Goal: Contribute content: Contribute content

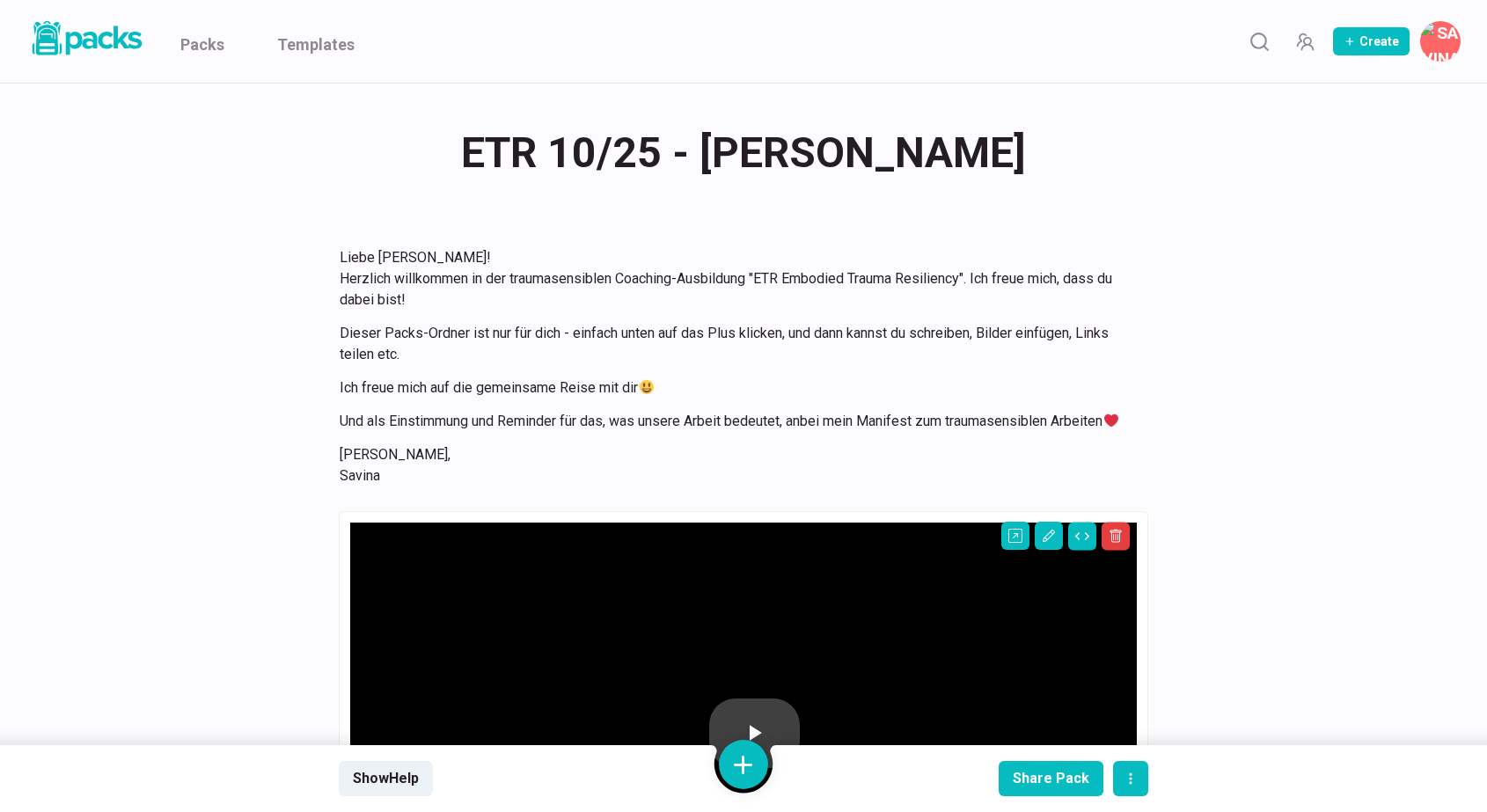
scroll to position [501, 0]
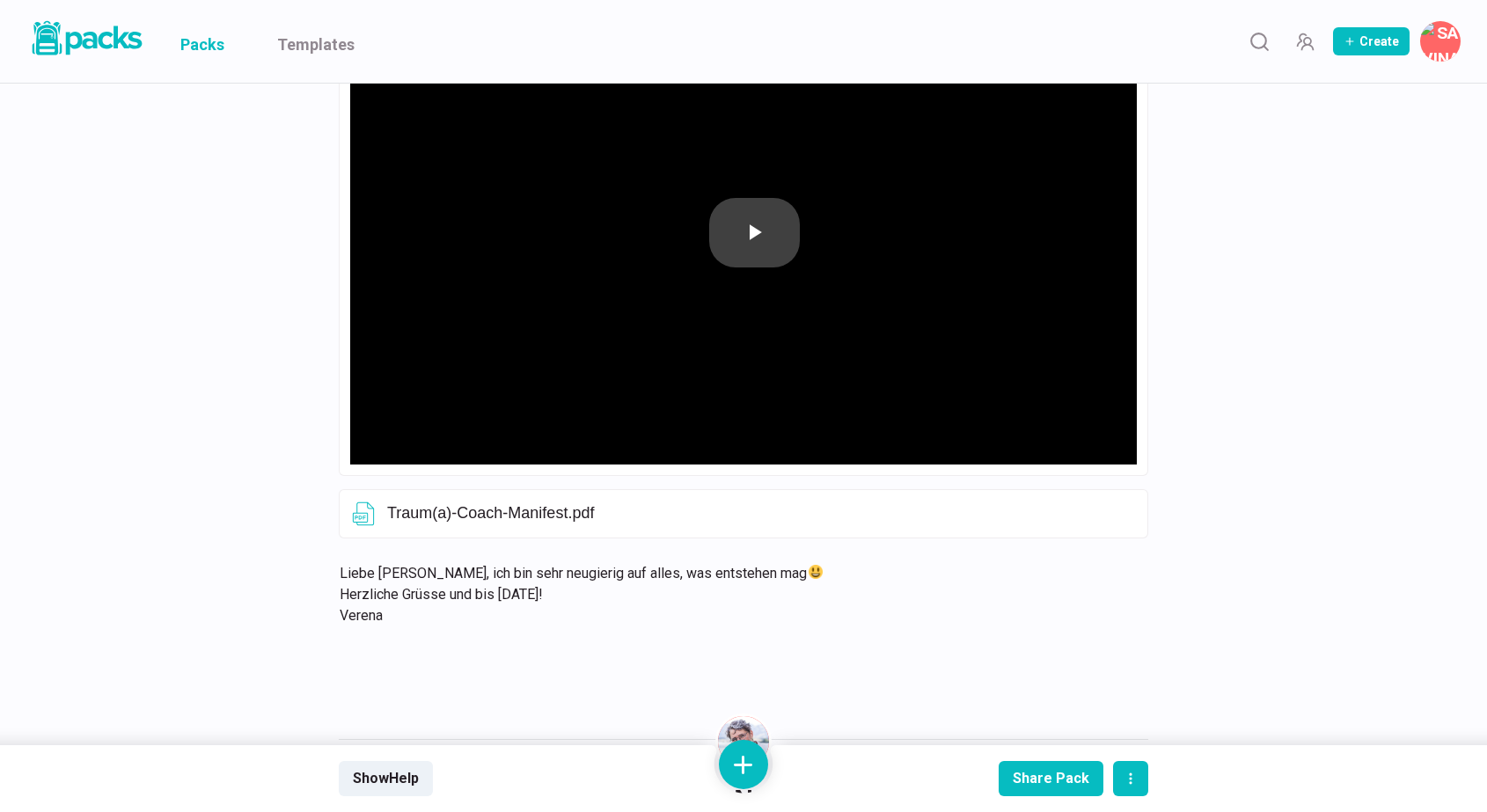
click at [206, 41] on link "Packs" at bounding box center [202, 41] width 44 height 83
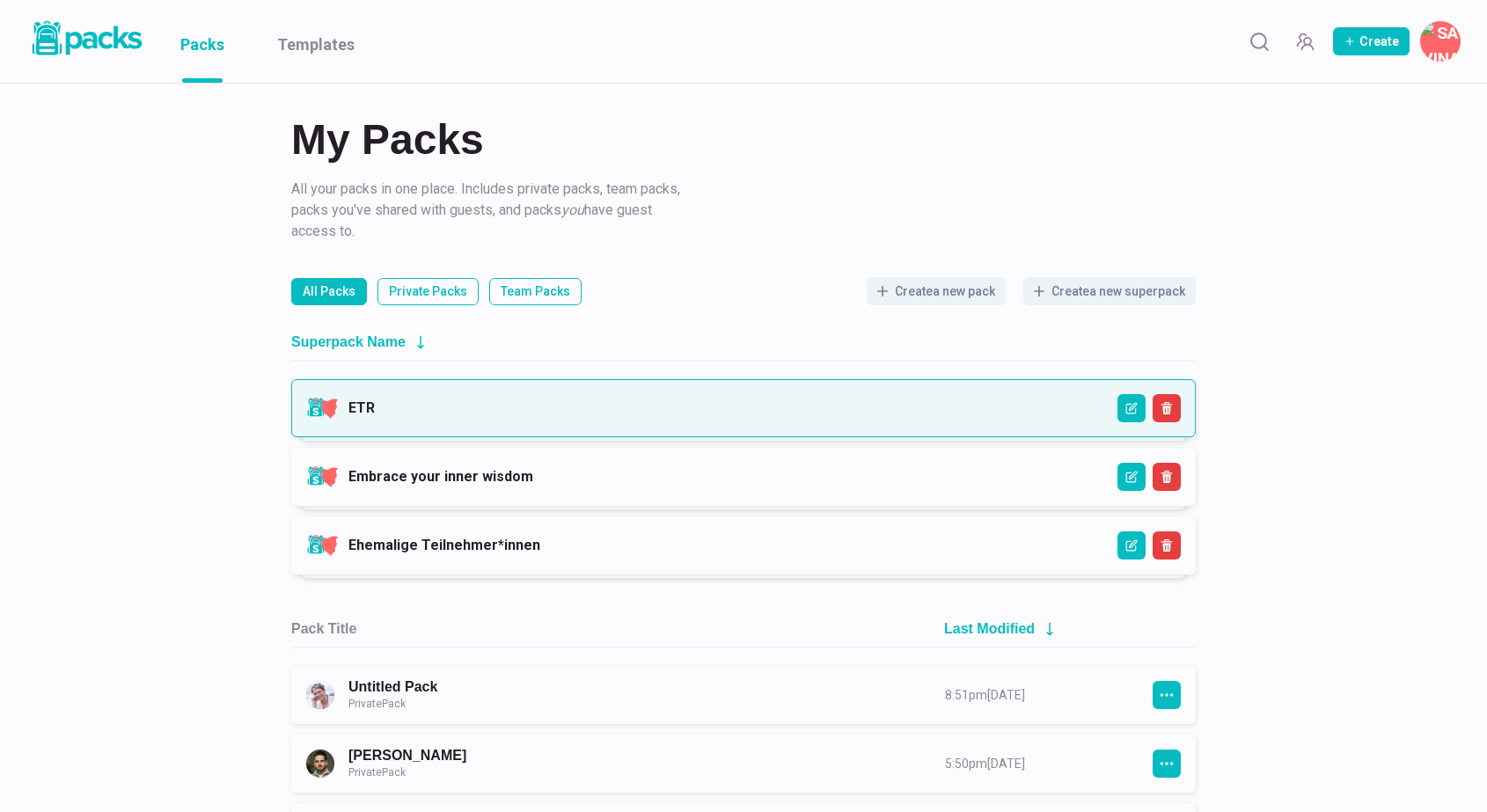
click at [375, 411] on link "ETR" at bounding box center [361, 407] width 26 height 17
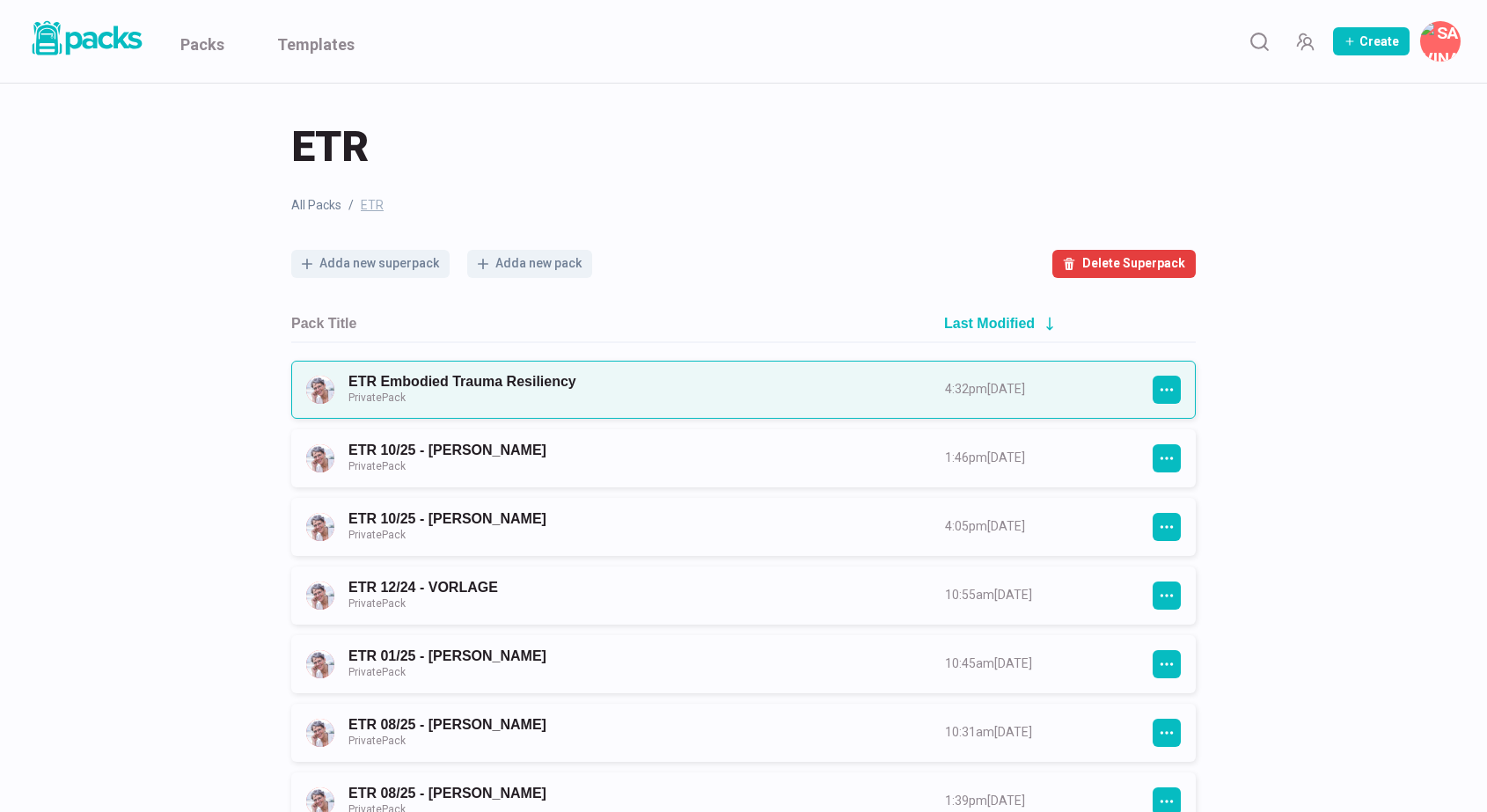
click at [711, 388] on link "ETR Embodied Trauma Resiliency Private Pack" at bounding box center [630, 388] width 564 height 32
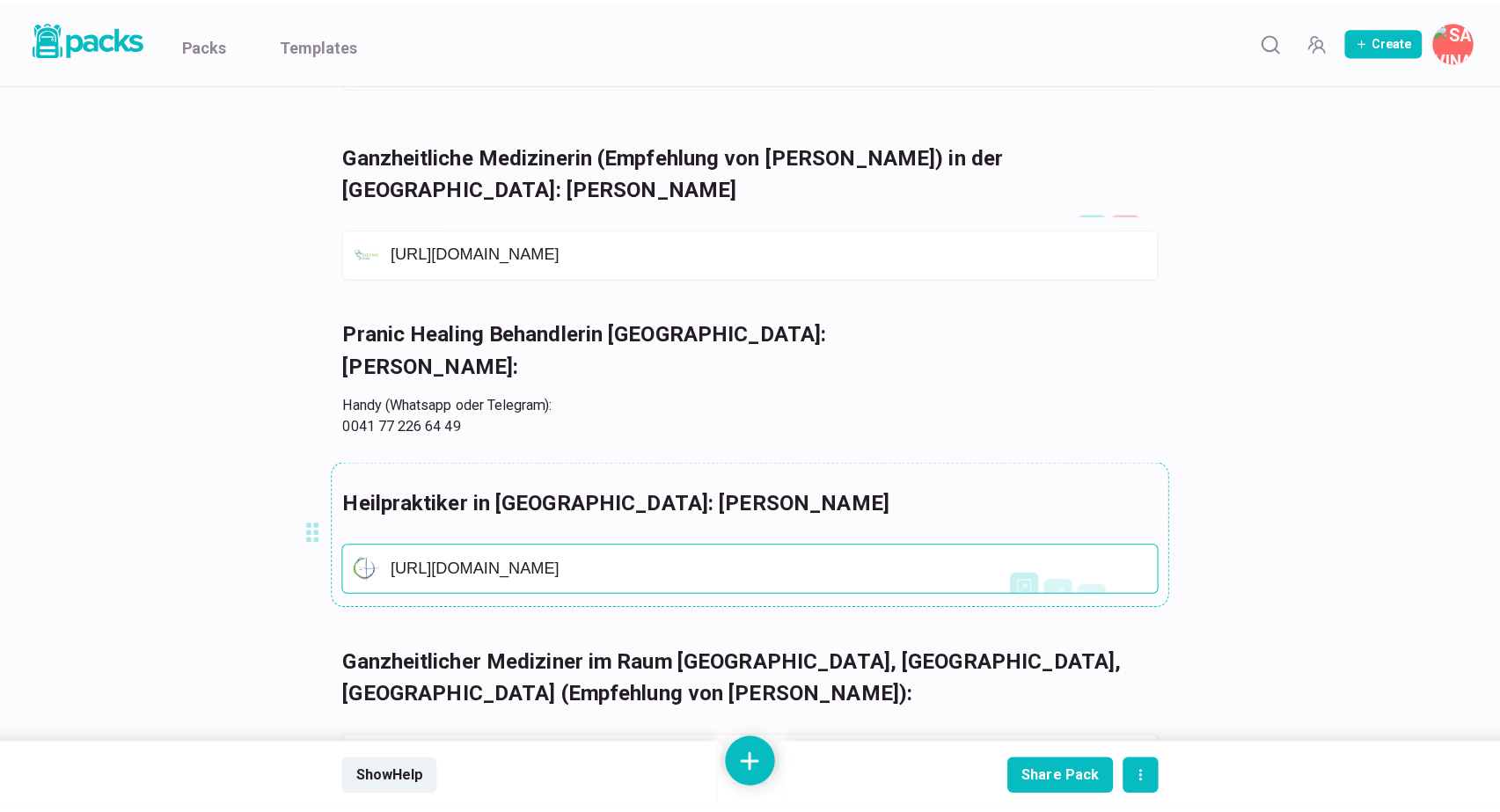
scroll to position [1142, 2]
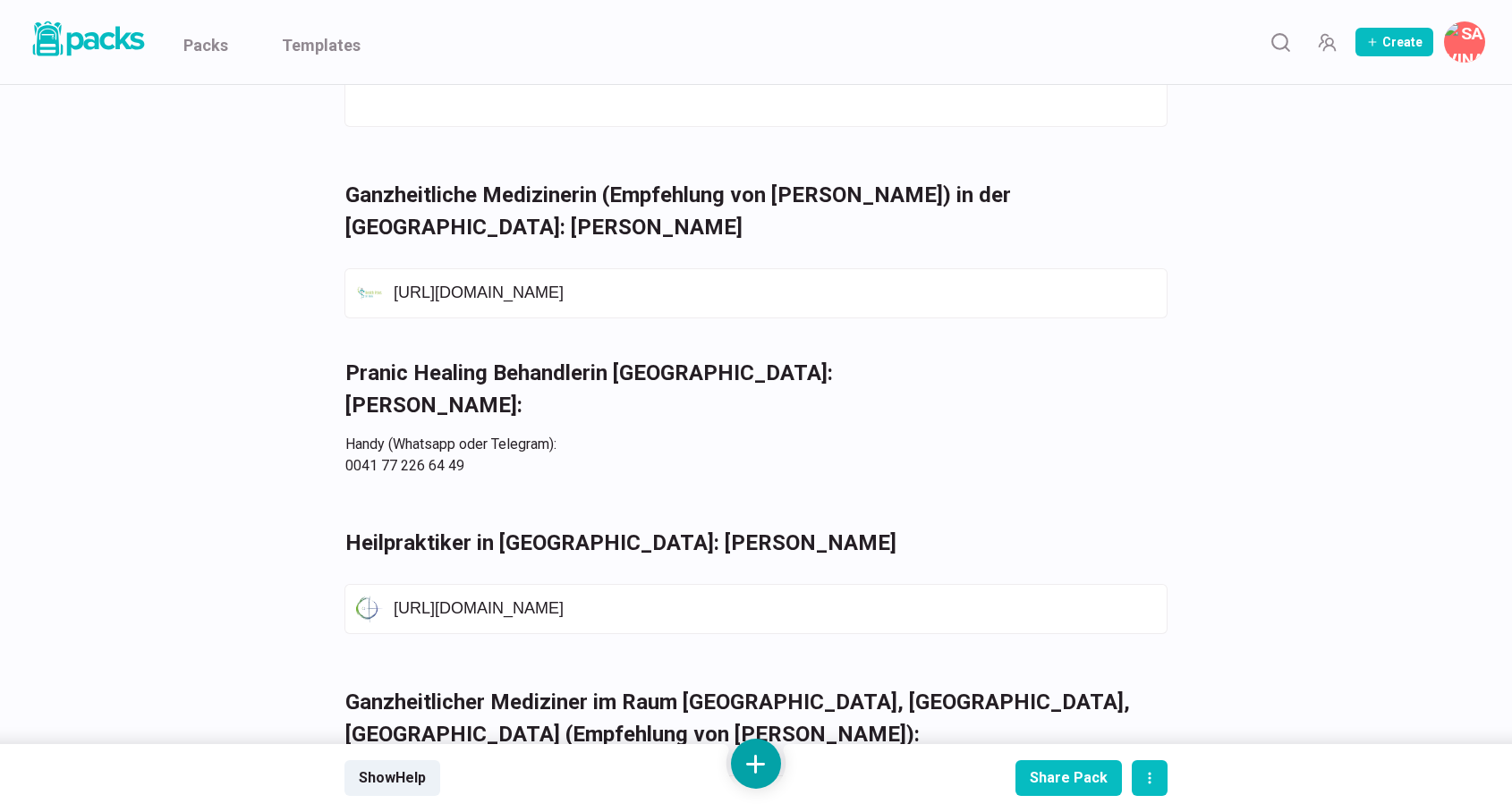
click at [766, 760] on button at bounding box center [756, 764] width 50 height 50
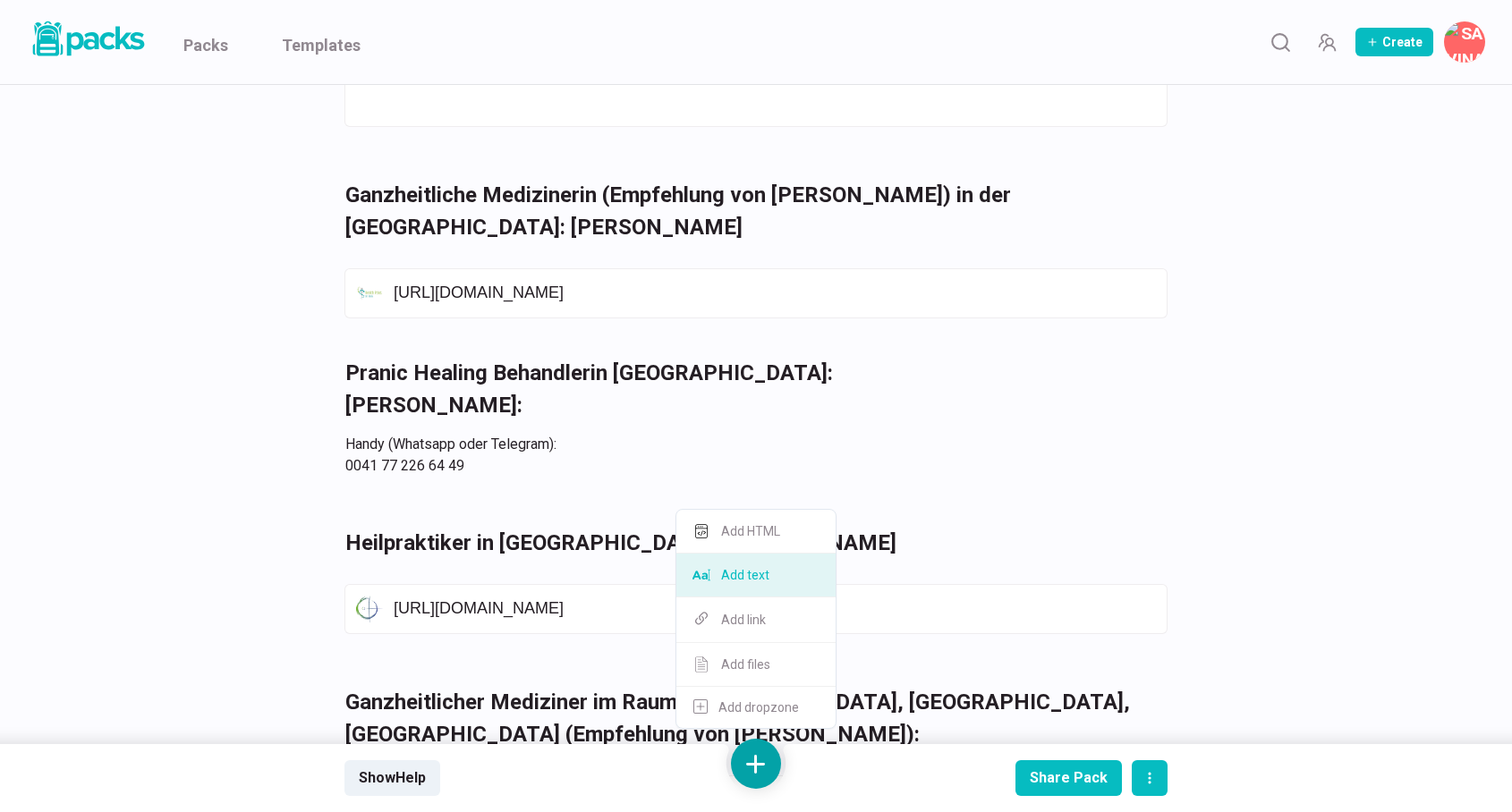
click at [774, 576] on button "Add text" at bounding box center [756, 576] width 159 height 44
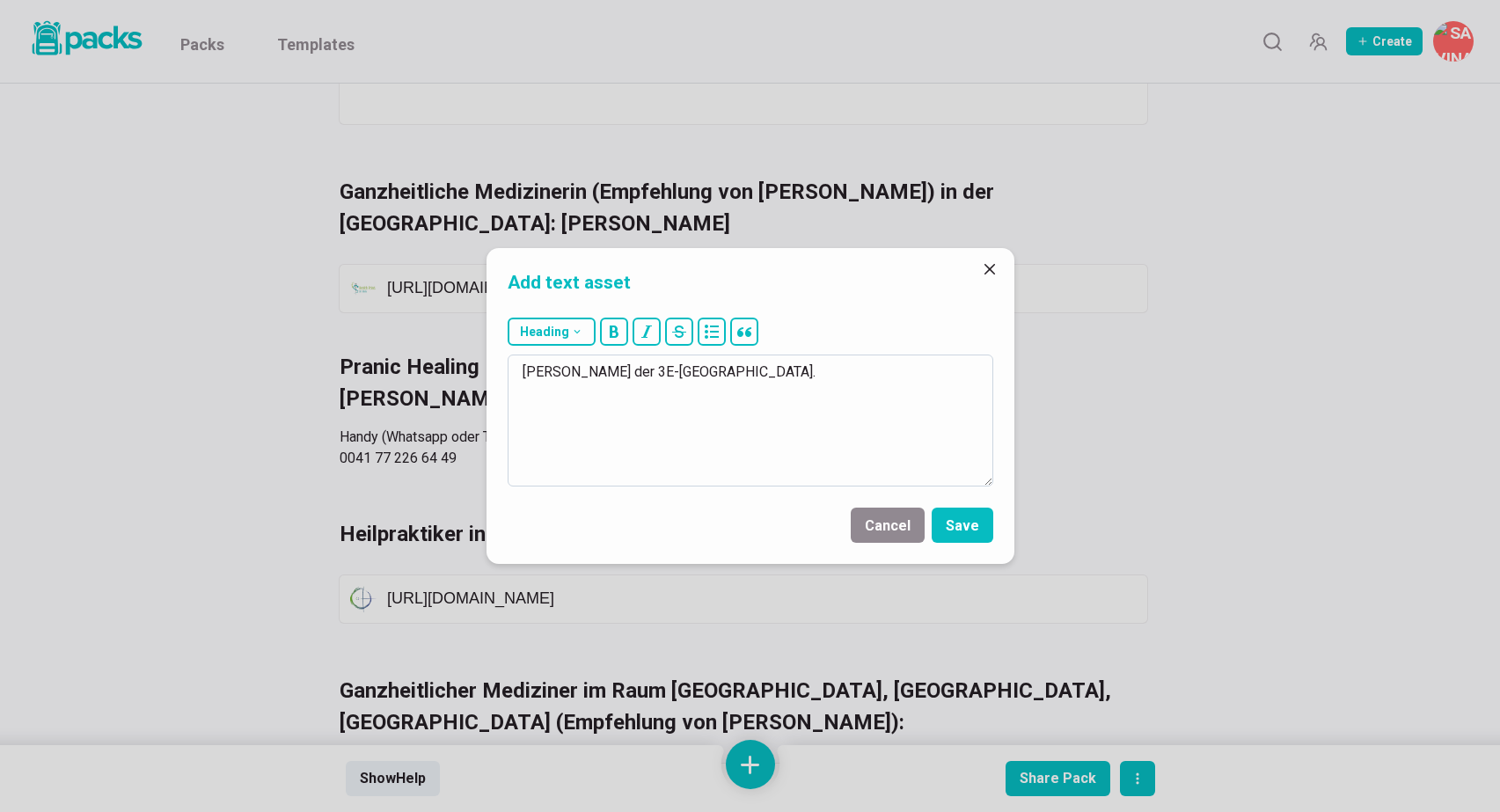
click at [522, 379] on textarea "[PERSON_NAME] der 3E-[GEOGRAPHIC_DATA]." at bounding box center [750, 420] width 485 height 132
drag, startPoint x: 648, startPoint y: 372, endPoint x: 512, endPoint y: 371, distance: 136.0
click at [512, 371] on textarea "3E-Klinik [GEOGRAPHIC_DATA]: [PERSON_NAME] der 3E-[GEOGRAPHIC_DATA]." at bounding box center [750, 420] width 485 height 132
click at [540, 334] on button "Heading" at bounding box center [552, 332] width 88 height 28
click at [553, 458] on button "### H3" at bounding box center [556, 463] width 95 height 43
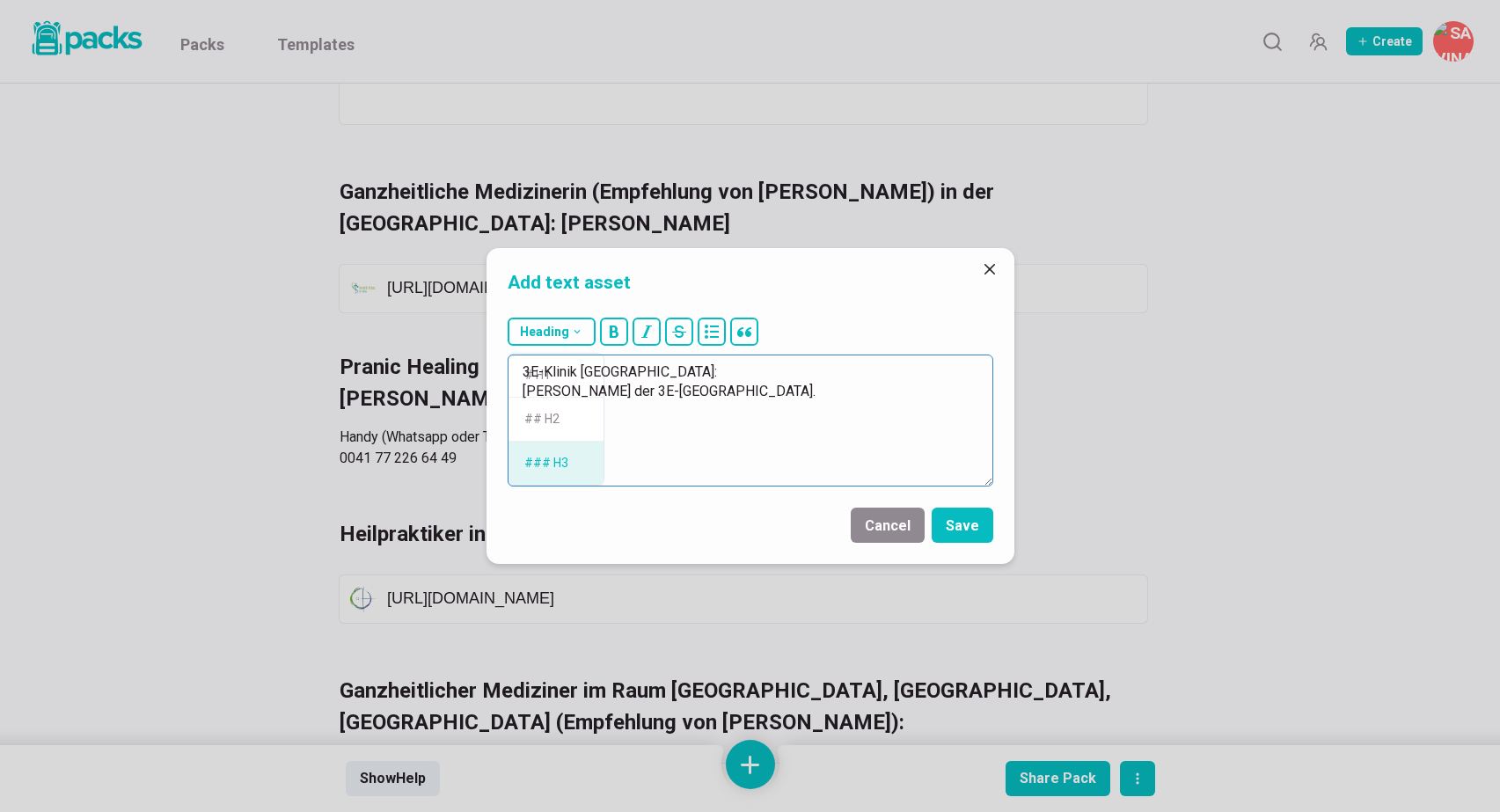
type textarea "### 3E-Klinik [GEOGRAPHIC_DATA]: [PERSON_NAME] der 3E-Klinik [GEOGRAPHIC_DATA]."
click at [957, 524] on button "Save" at bounding box center [962, 525] width 62 height 35
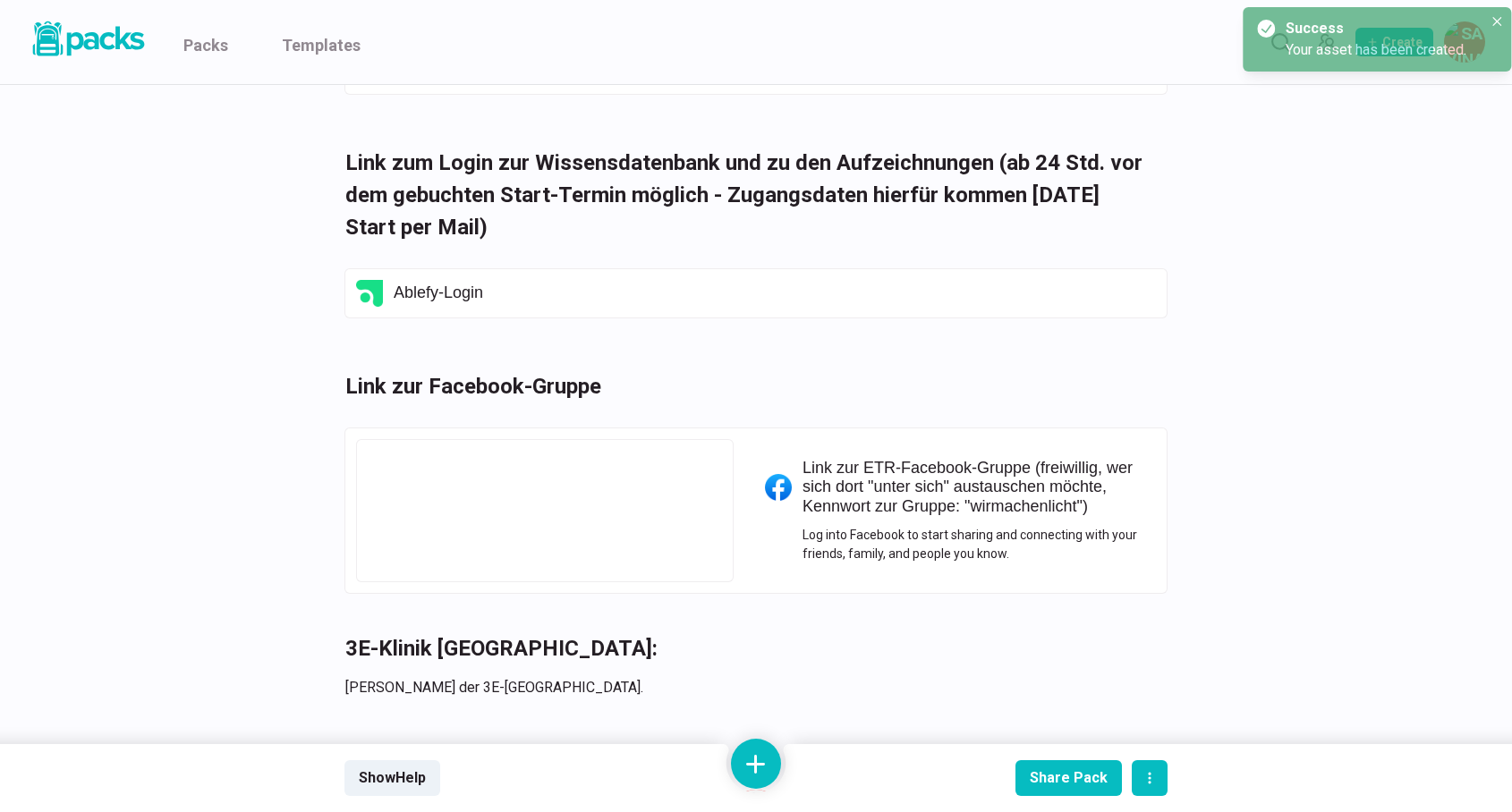
scroll to position [5513, 2]
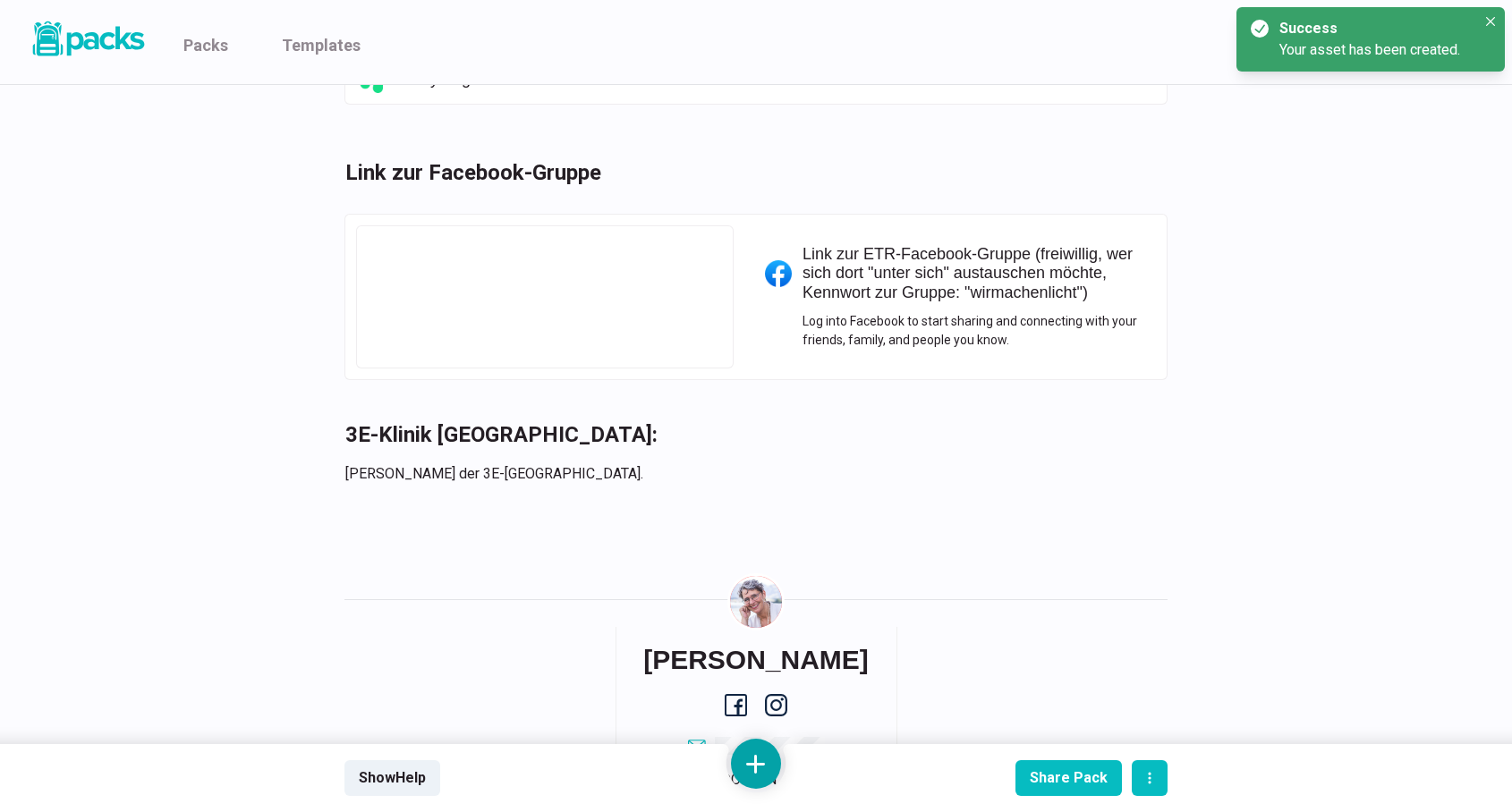
click at [749, 777] on button at bounding box center [756, 764] width 50 height 50
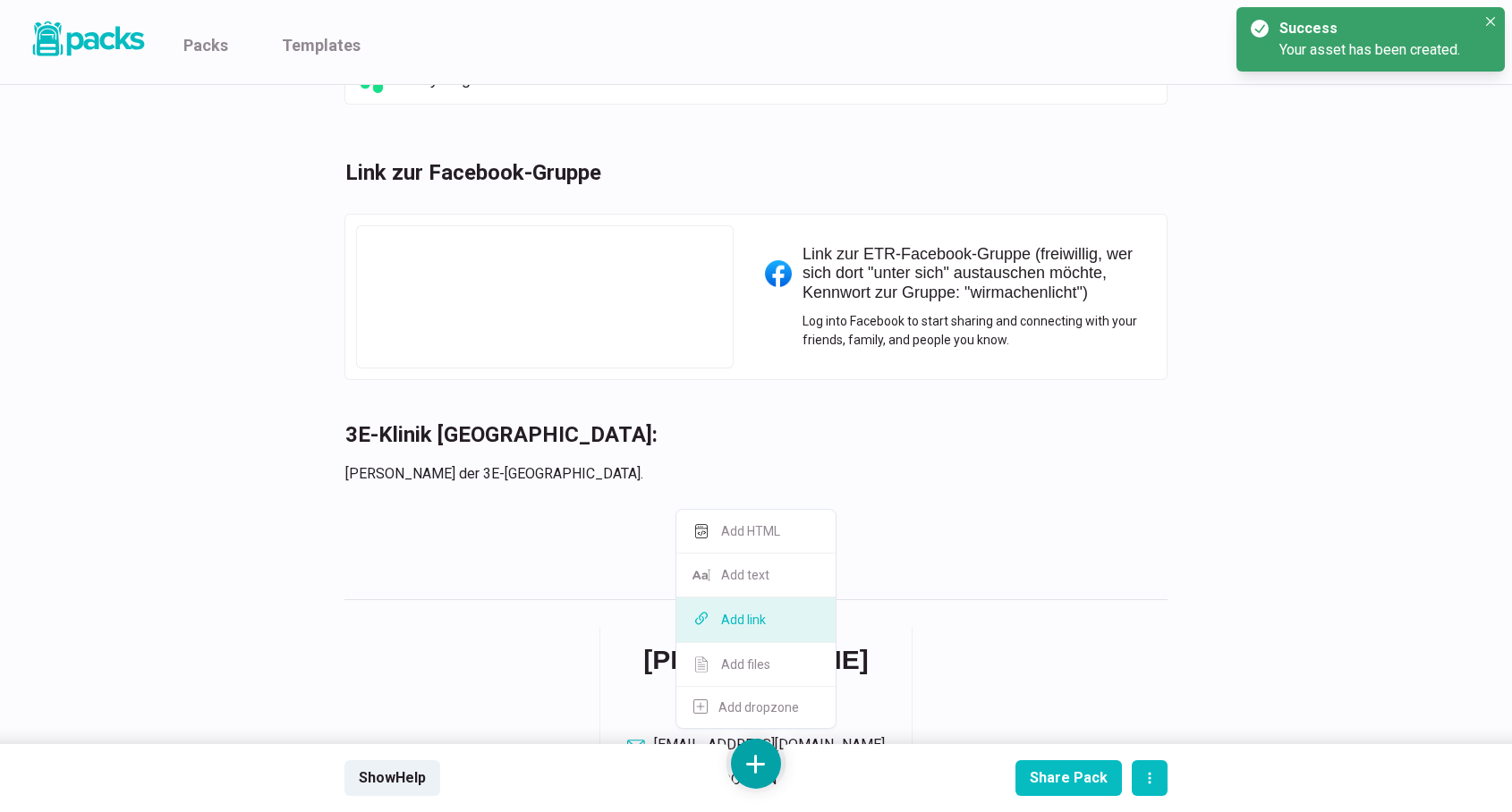
click at [756, 620] on button "Add link" at bounding box center [756, 621] width 159 height 46
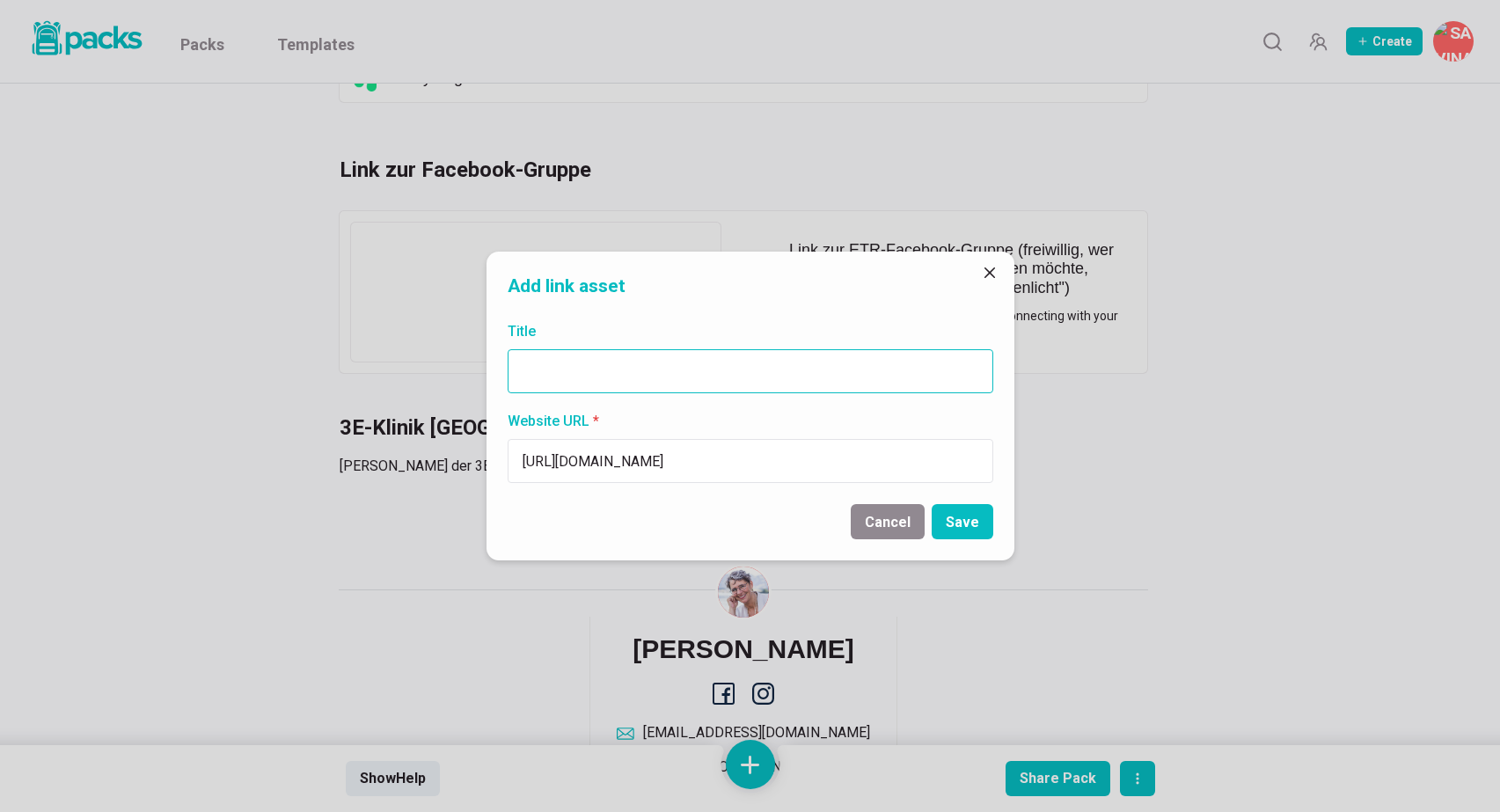
type input "[URL][DOMAIN_NAME]"
click at [681, 379] on input "Title" at bounding box center [750, 371] width 485 height 44
paste input "[URL][DOMAIN_NAME]"
type input "[URL][DOMAIN_NAME]"
click at [958, 519] on button "Save" at bounding box center [962, 521] width 62 height 35
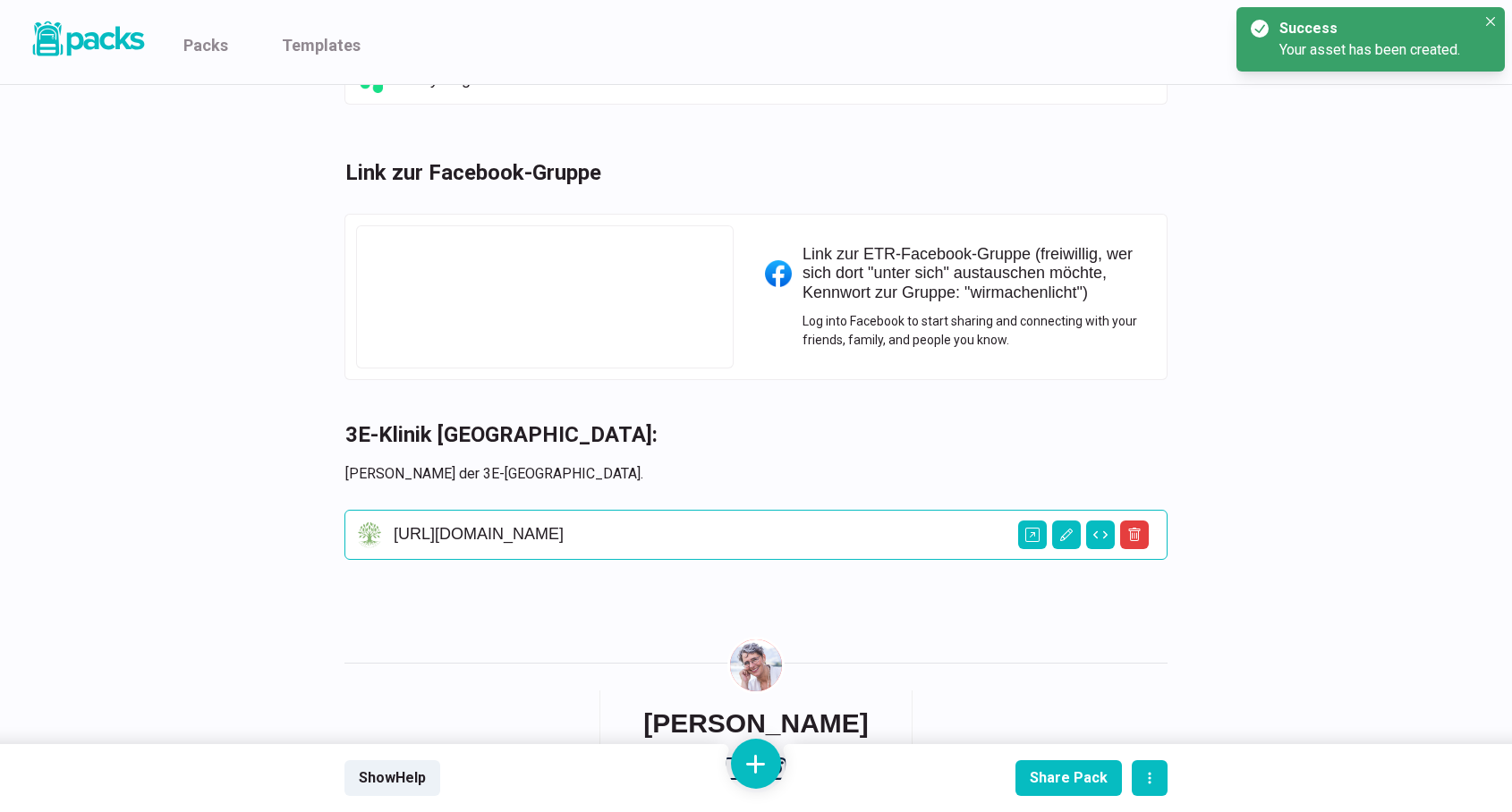
click at [371, 534] on img at bounding box center [369, 534] width 27 height 27
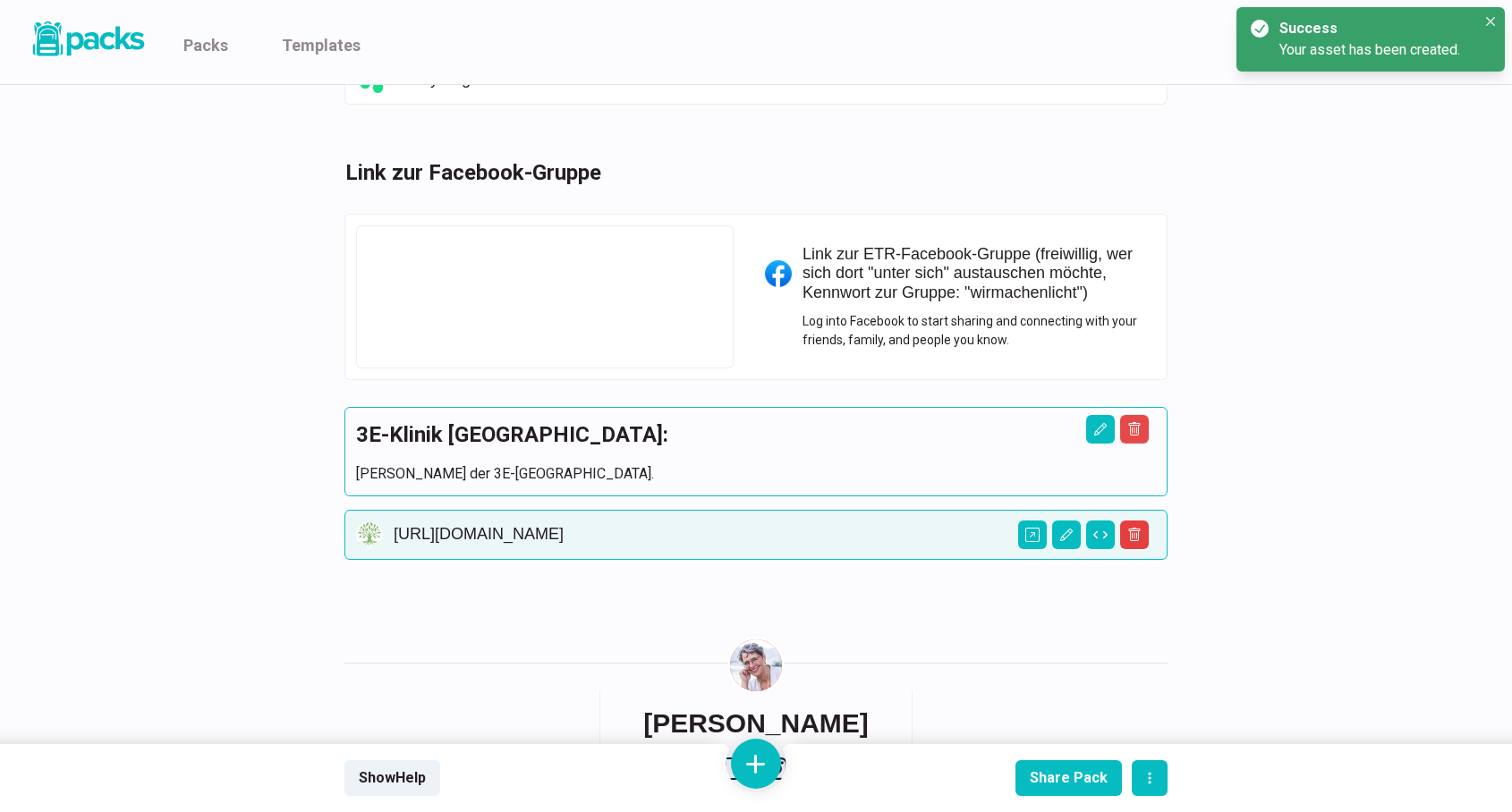
click at [378, 467] on p "[PERSON_NAME] der 3E-[GEOGRAPHIC_DATA]." at bounding box center [756, 475] width 800 height 22
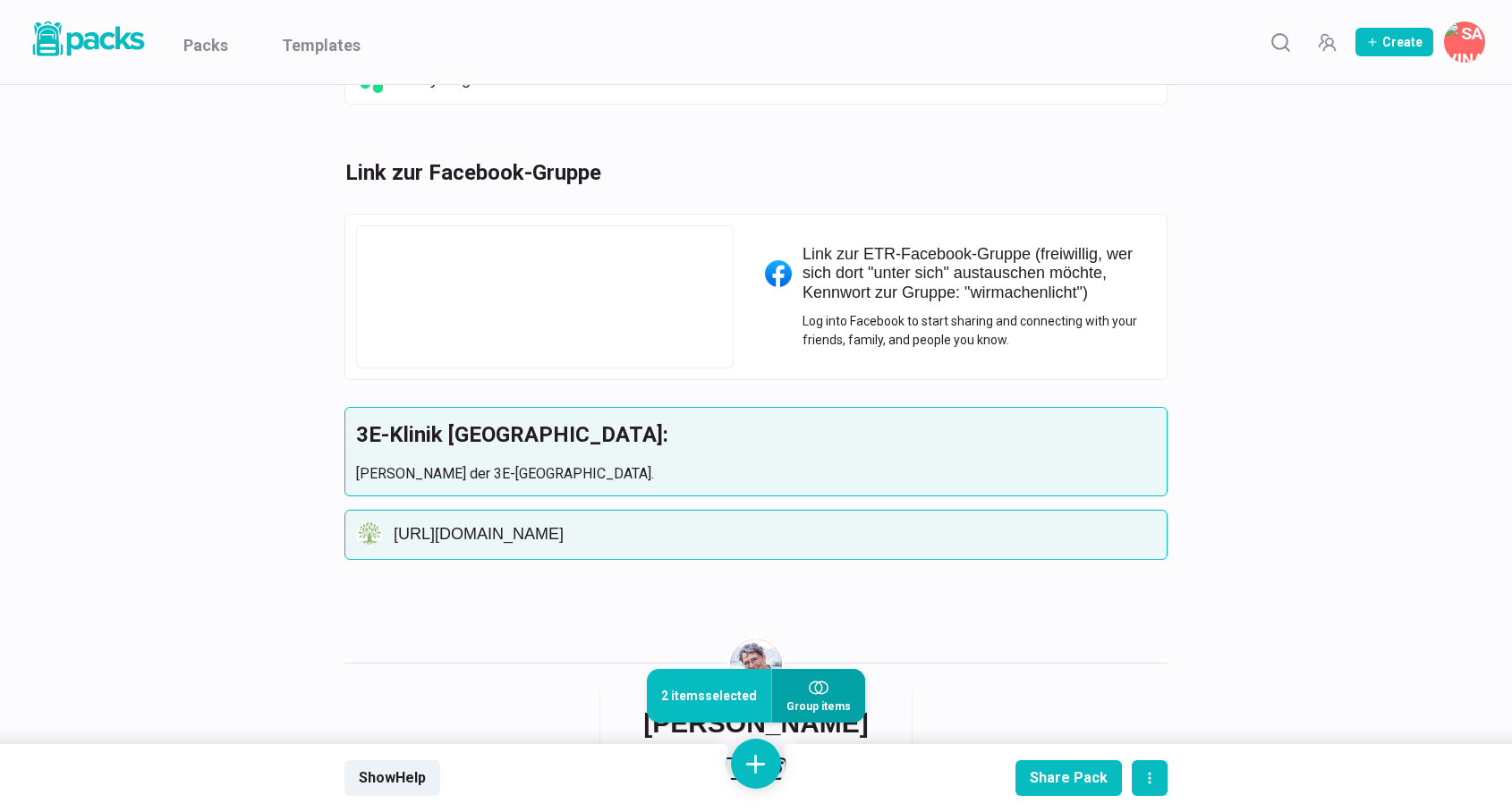
click at [810, 697] on icon "button" at bounding box center [819, 689] width 20 height 20
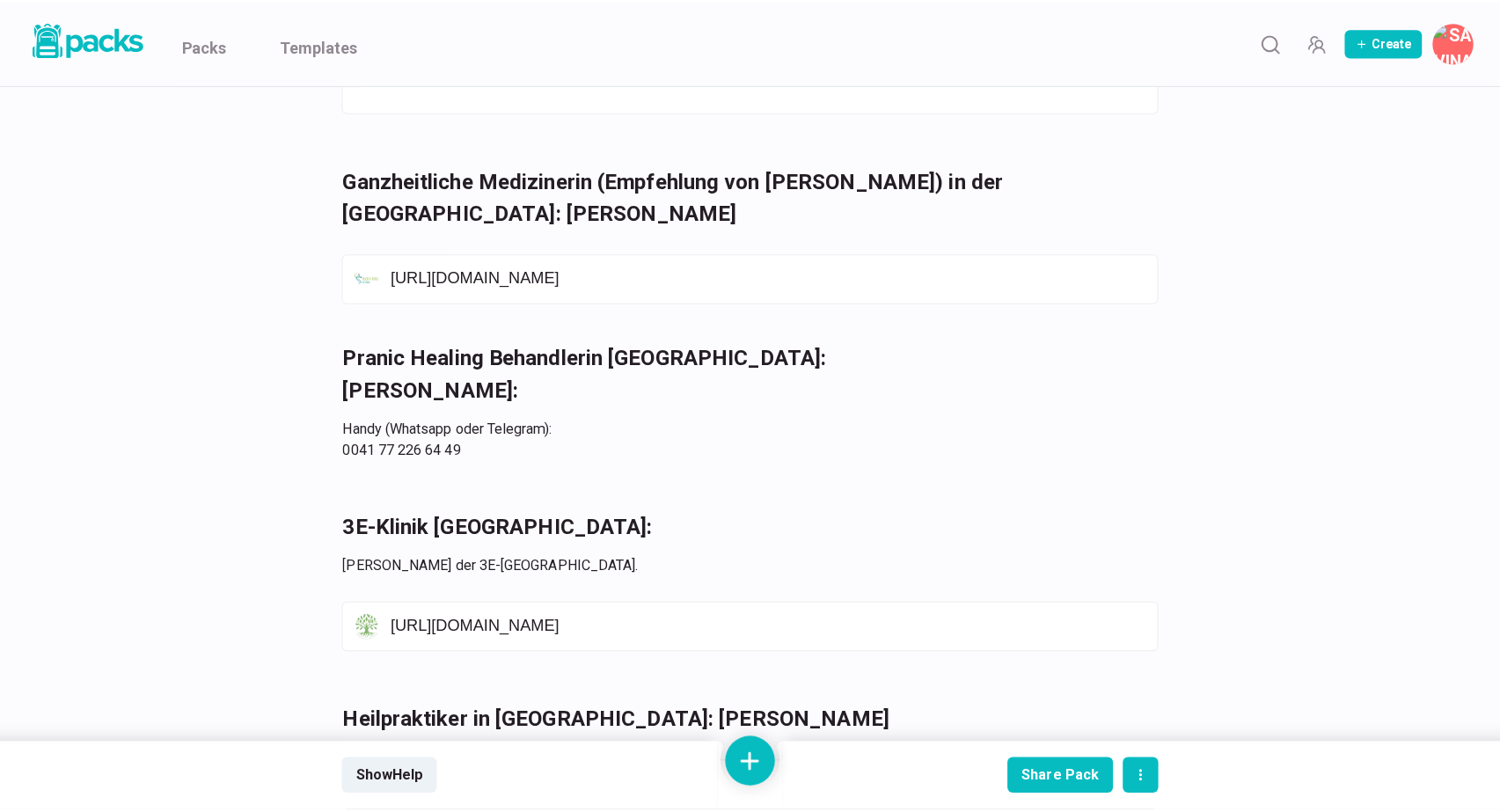
scroll to position [0, 0]
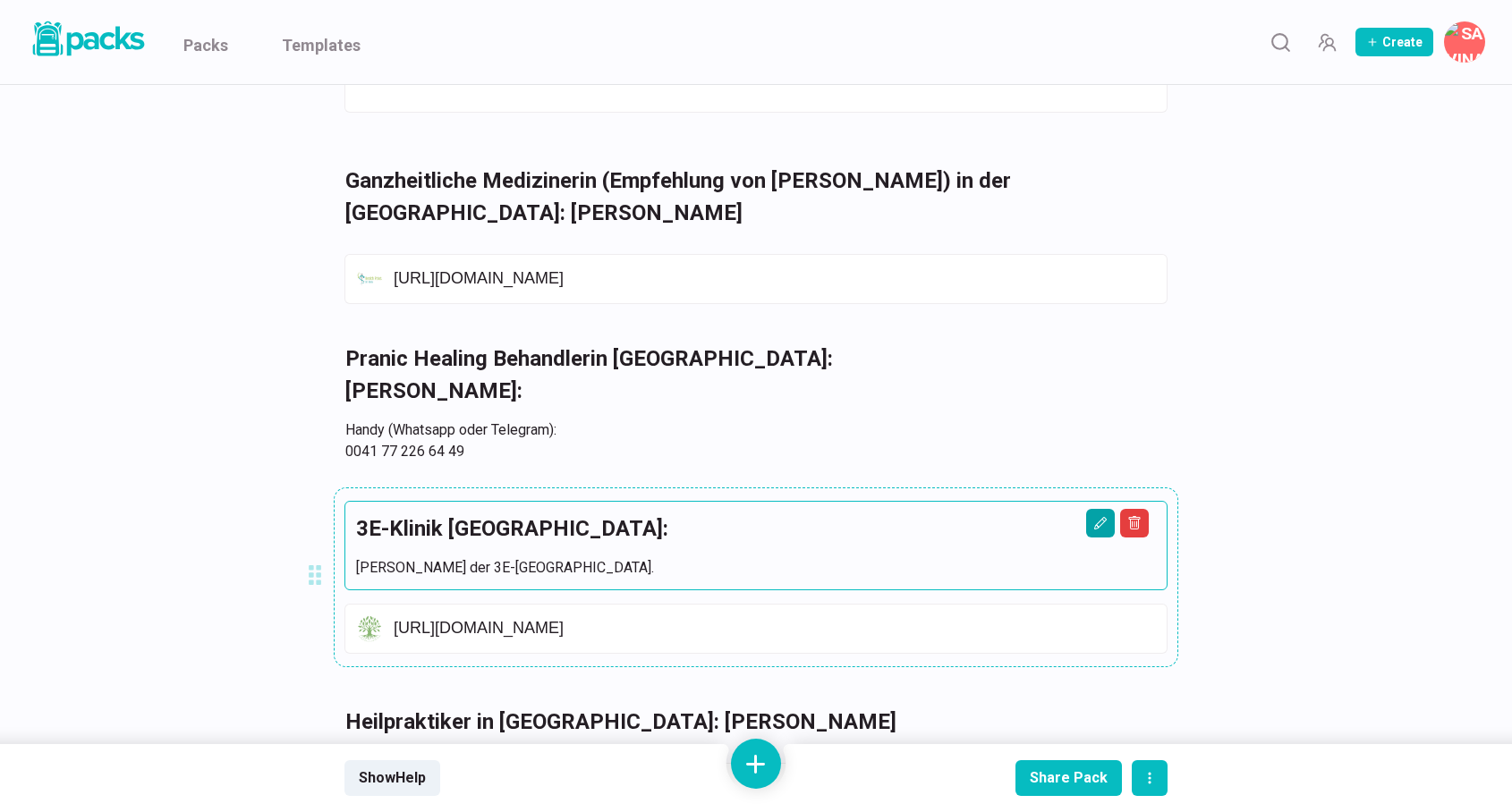
click at [1093, 523] on icon "Edit asset" at bounding box center [1100, 523] width 14 height 14
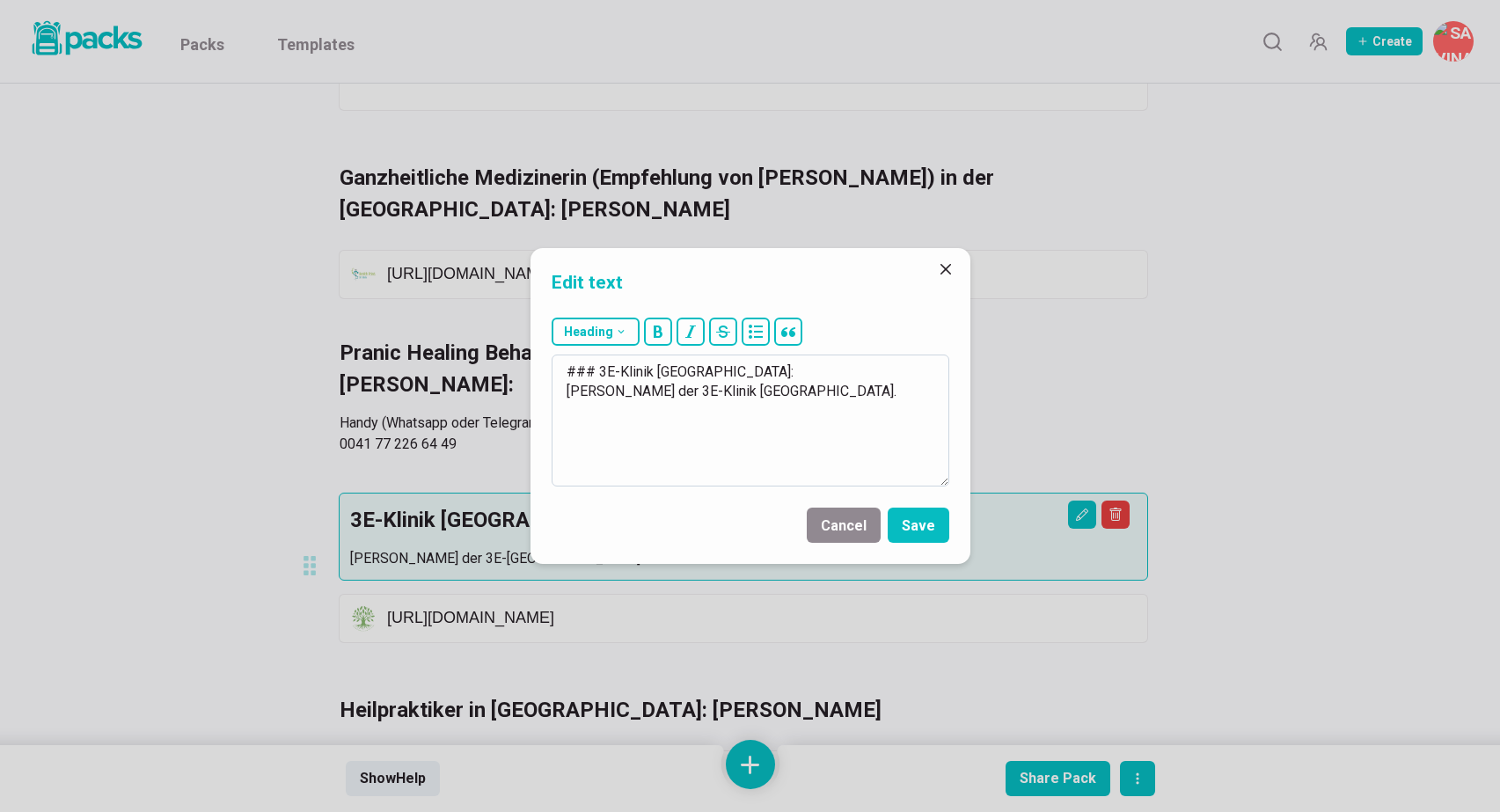
click at [707, 371] on textarea "### 3E-Klinik [GEOGRAPHIC_DATA]: [PERSON_NAME] der 3E-Klinik [GEOGRAPHIC_DATA]." at bounding box center [750, 420] width 397 height 132
click at [898, 393] on textarea "### 3E-Klinik Stuttgart (alternatives Krebs-Zentrum): [PERSON_NAME] der 3E-Klin…" at bounding box center [750, 420] width 397 height 132
drag, startPoint x: 662, startPoint y: 451, endPoint x: 581, endPoint y: 451, distance: 81.0
click at [581, 451] on textarea "### 3E-Klinik Stuttgart (alternatives Krebs-Zentrum): [PERSON_NAME] der 3E-Klin…" at bounding box center [750, 420] width 397 height 132
click at [662, 413] on textarea "### 3E-Klinik Stuttgart (alternatives Krebs-Zentrum): [PERSON_NAME] der 3E-Klin…" at bounding box center [750, 420] width 397 height 132
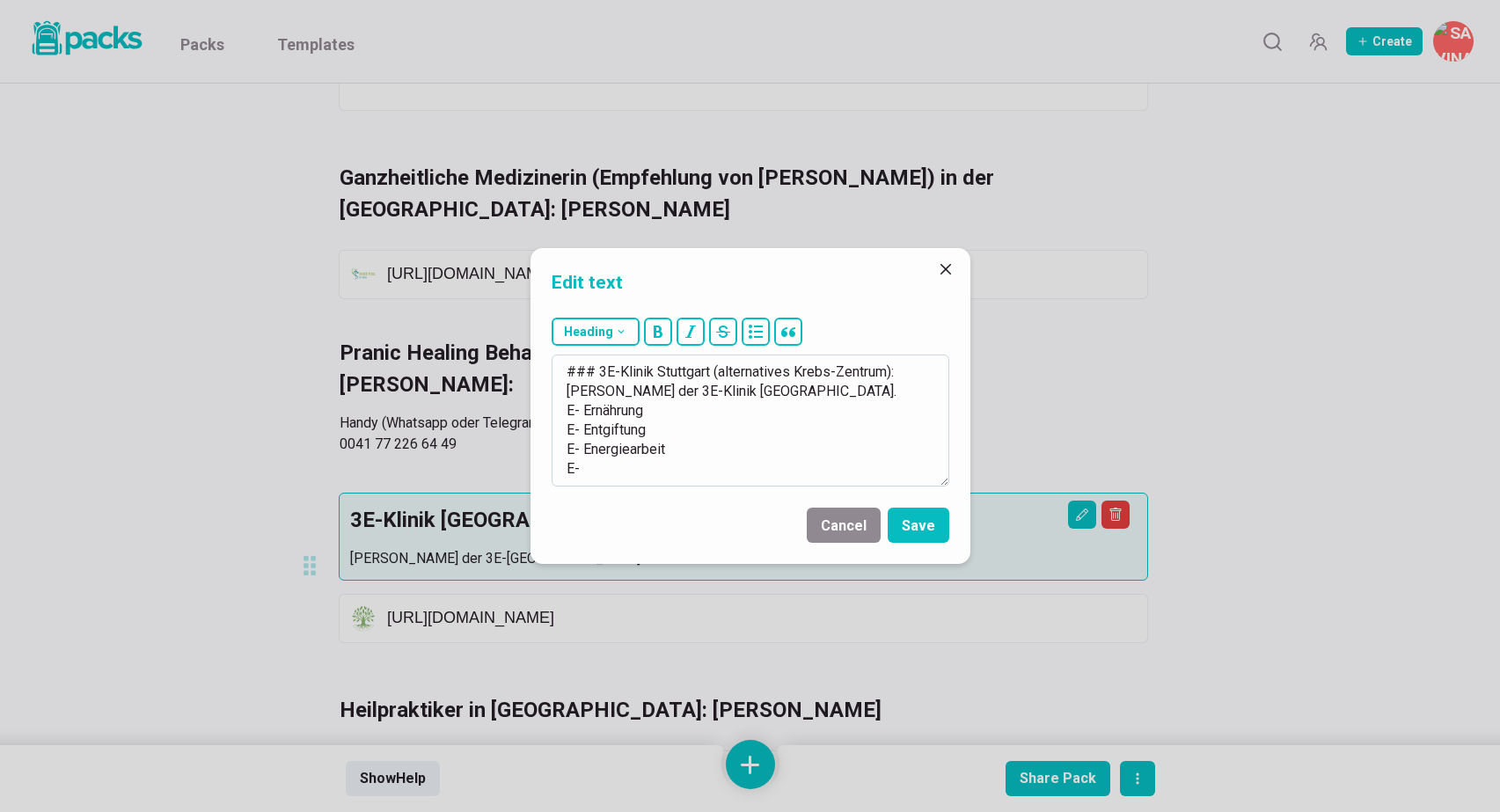
click at [623, 463] on textarea "### 3E-Klinik Stuttgart (alternatives Krebs-Zentrum): [PERSON_NAME] der 3E-Klin…" at bounding box center [750, 420] width 397 height 132
type textarea "### 3E-Klinik Stuttgart (alternatives Krebs-Zentrum): [PERSON_NAME] der 3E-Klin…"
click at [923, 519] on button "Save" at bounding box center [918, 525] width 62 height 35
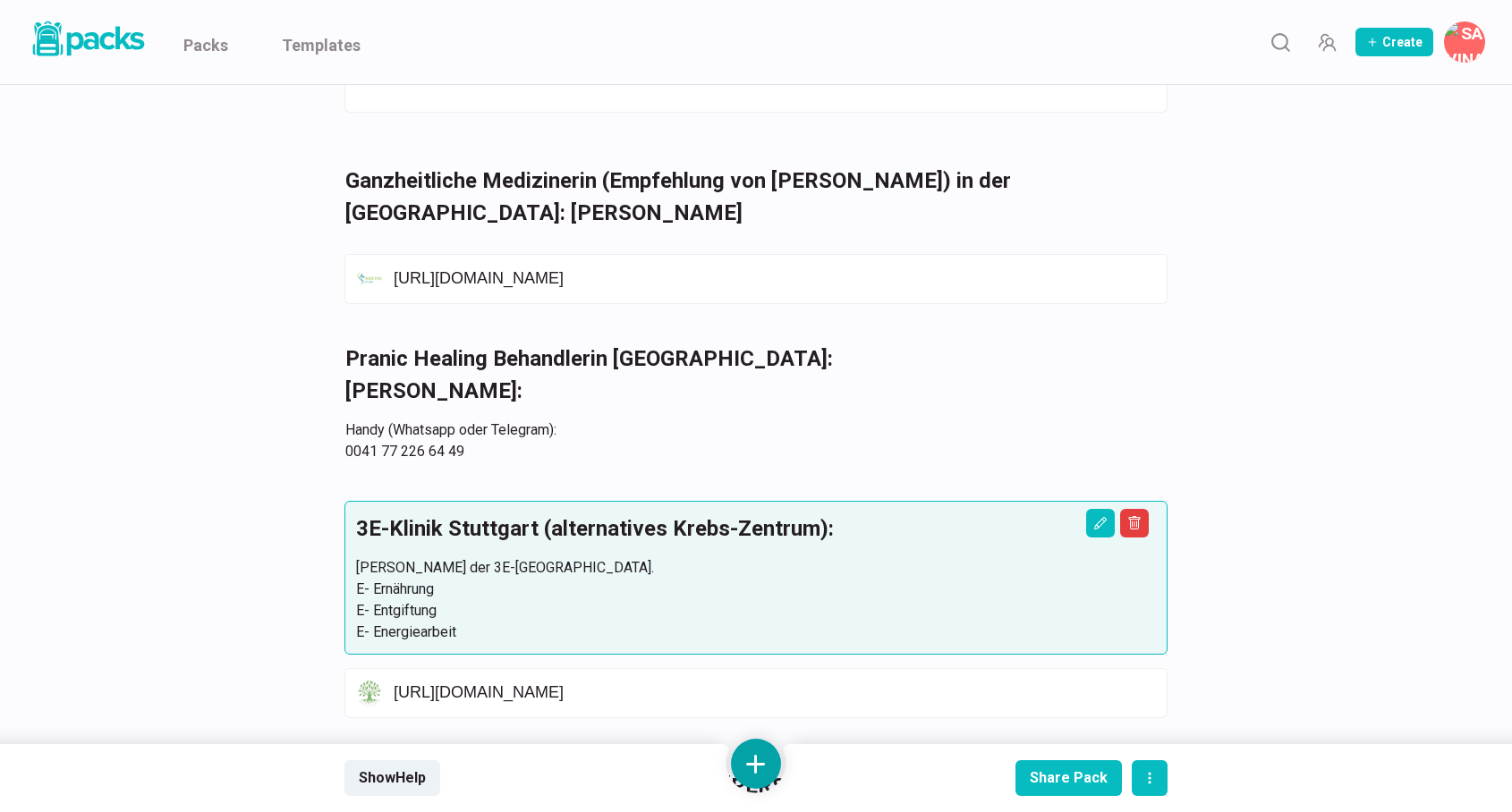
click at [768, 753] on button at bounding box center [756, 764] width 50 height 50
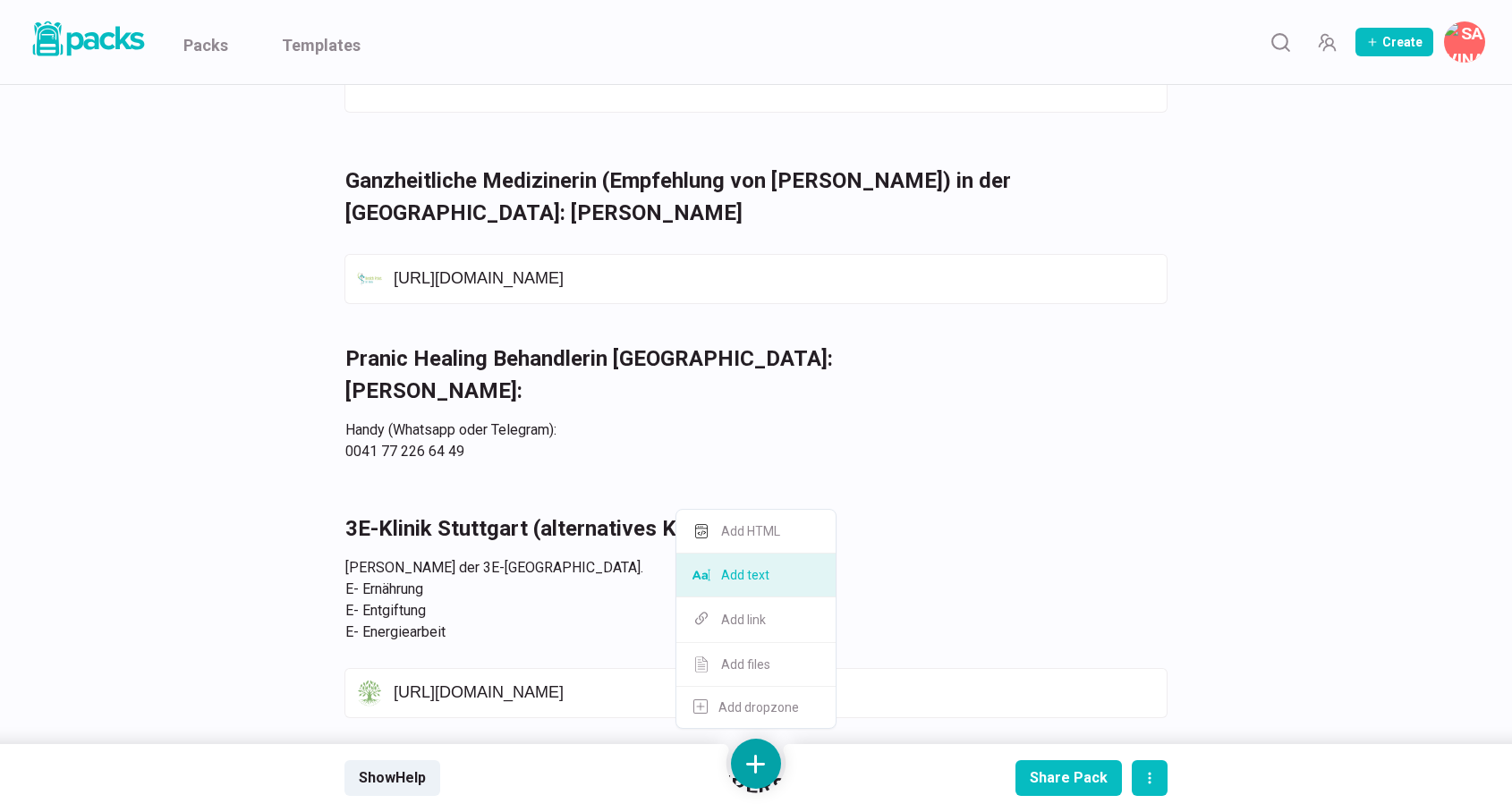
click at [774, 589] on button "Add text" at bounding box center [756, 576] width 159 height 44
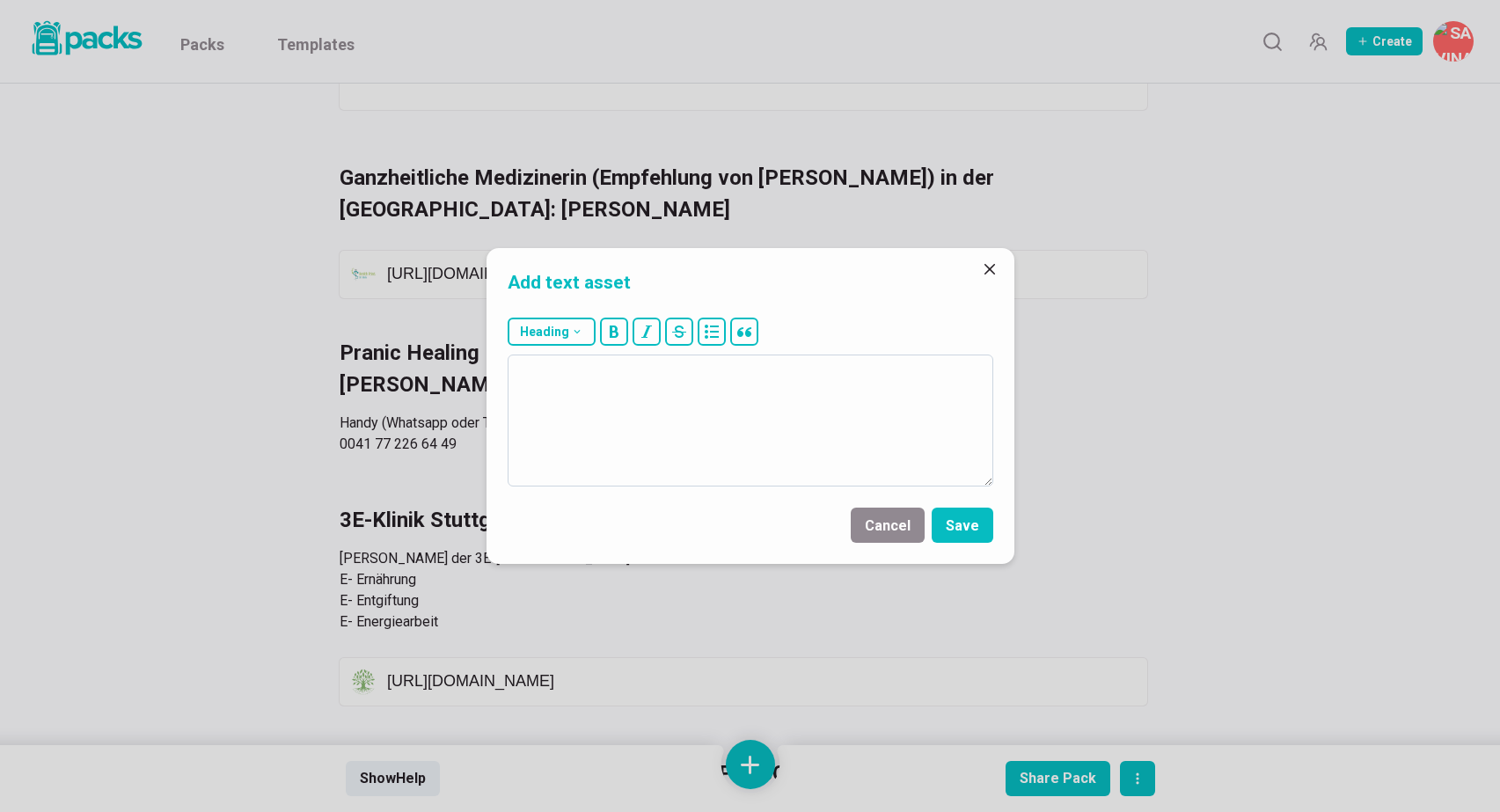
click at [705, 415] on textarea at bounding box center [750, 420] width 485 height 132
click at [798, 372] on textarea "[PERSON_NAME] (sehr besondere Behandlerin in [GEOGRAPHIC_DATA]):" at bounding box center [750, 420] width 485 height 132
click at [582, 344] on div "Heading # H1 ## H2 ### H3" at bounding box center [750, 337] width 485 height 37
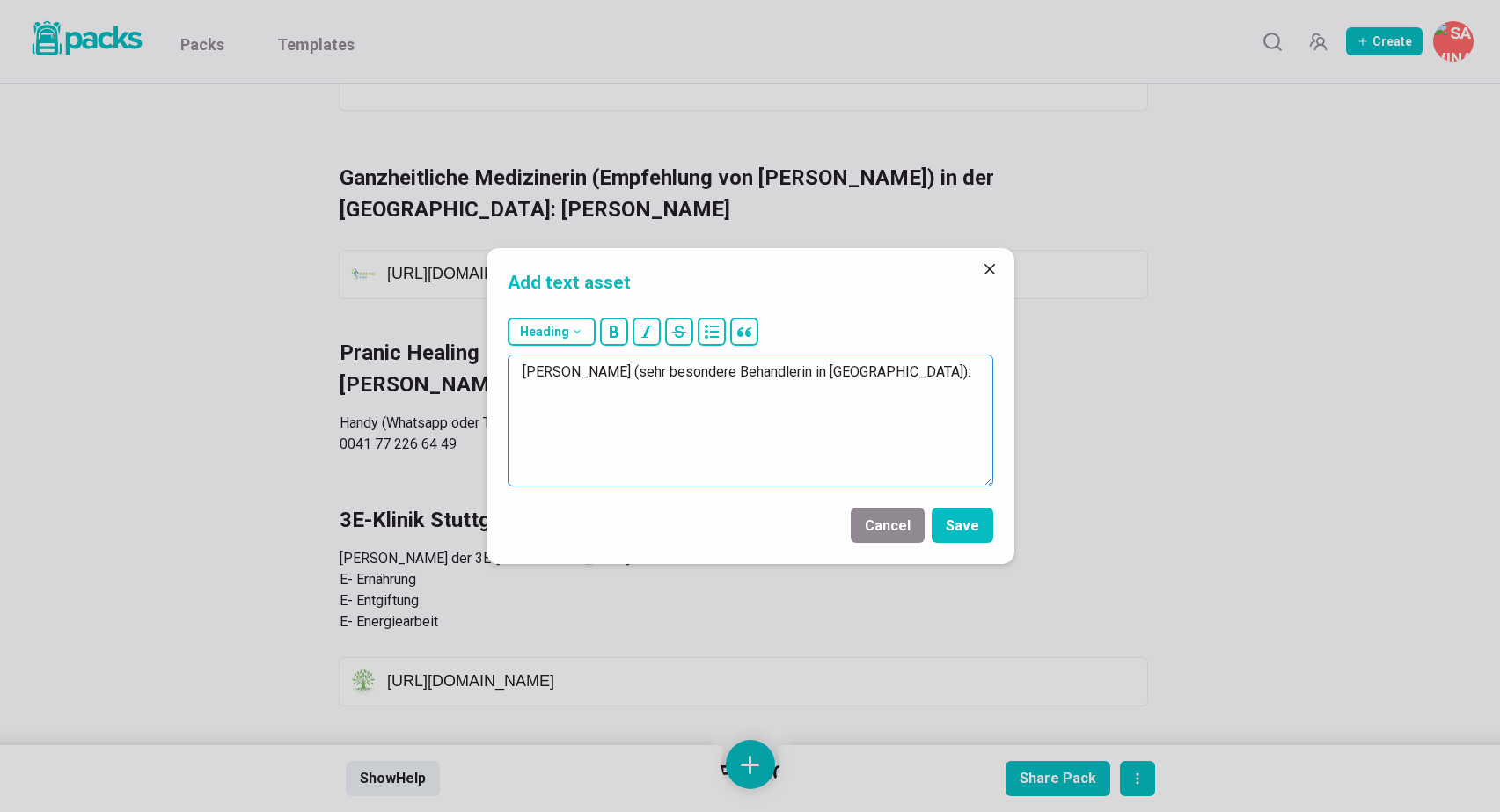
click at [577, 368] on textarea "[PERSON_NAME] (sehr besondere Behandlerin in [GEOGRAPHIC_DATA]):" at bounding box center [750, 420] width 485 height 132
click at [577, 330] on icon "button" at bounding box center [577, 332] width 13 height 13
click at [557, 458] on button "### H3" at bounding box center [556, 463] width 95 height 43
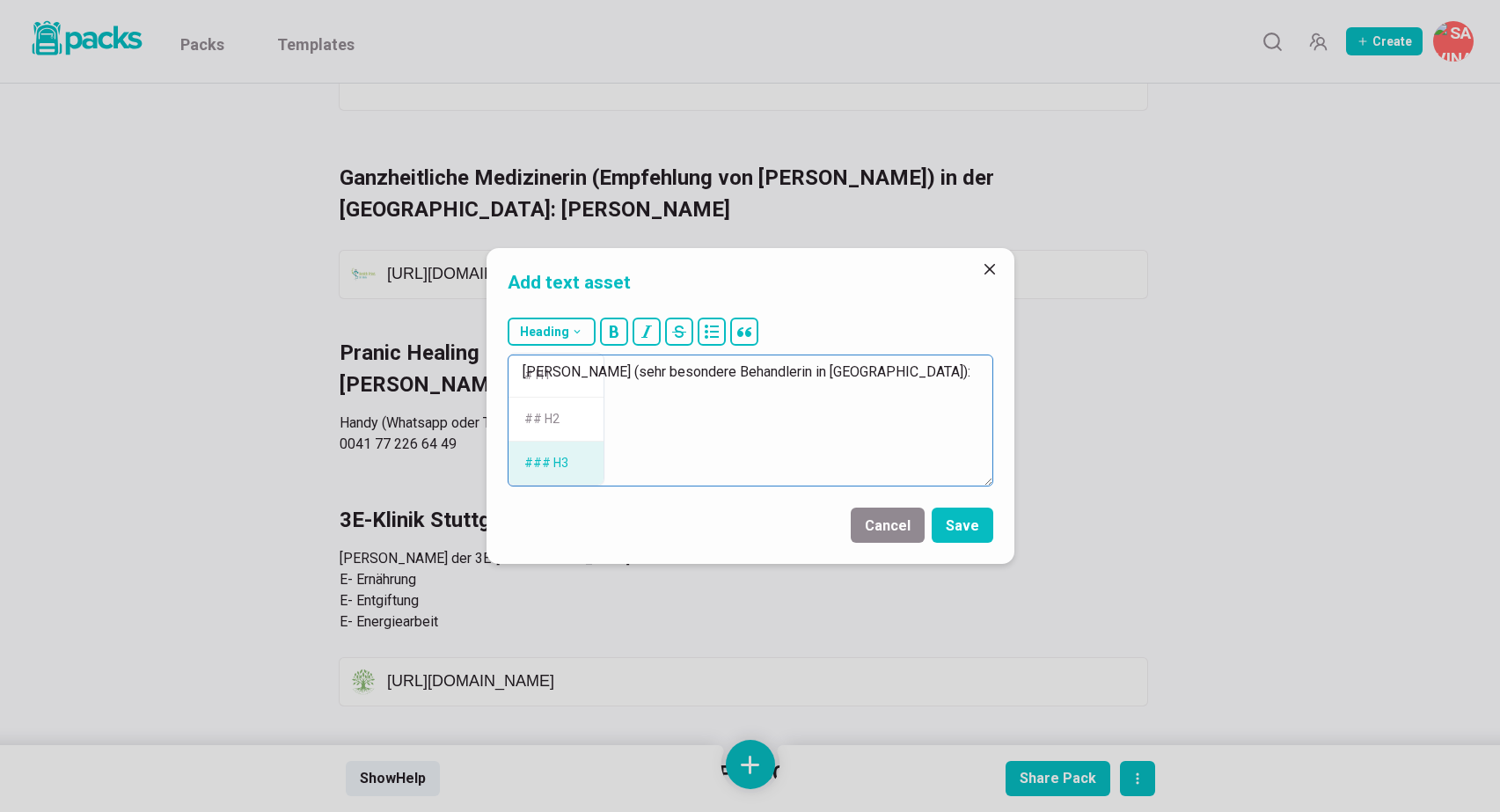
type textarea "### [PERSON_NAME] (sehr besondere Behandlerin in [GEOGRAPHIC_DATA]):"
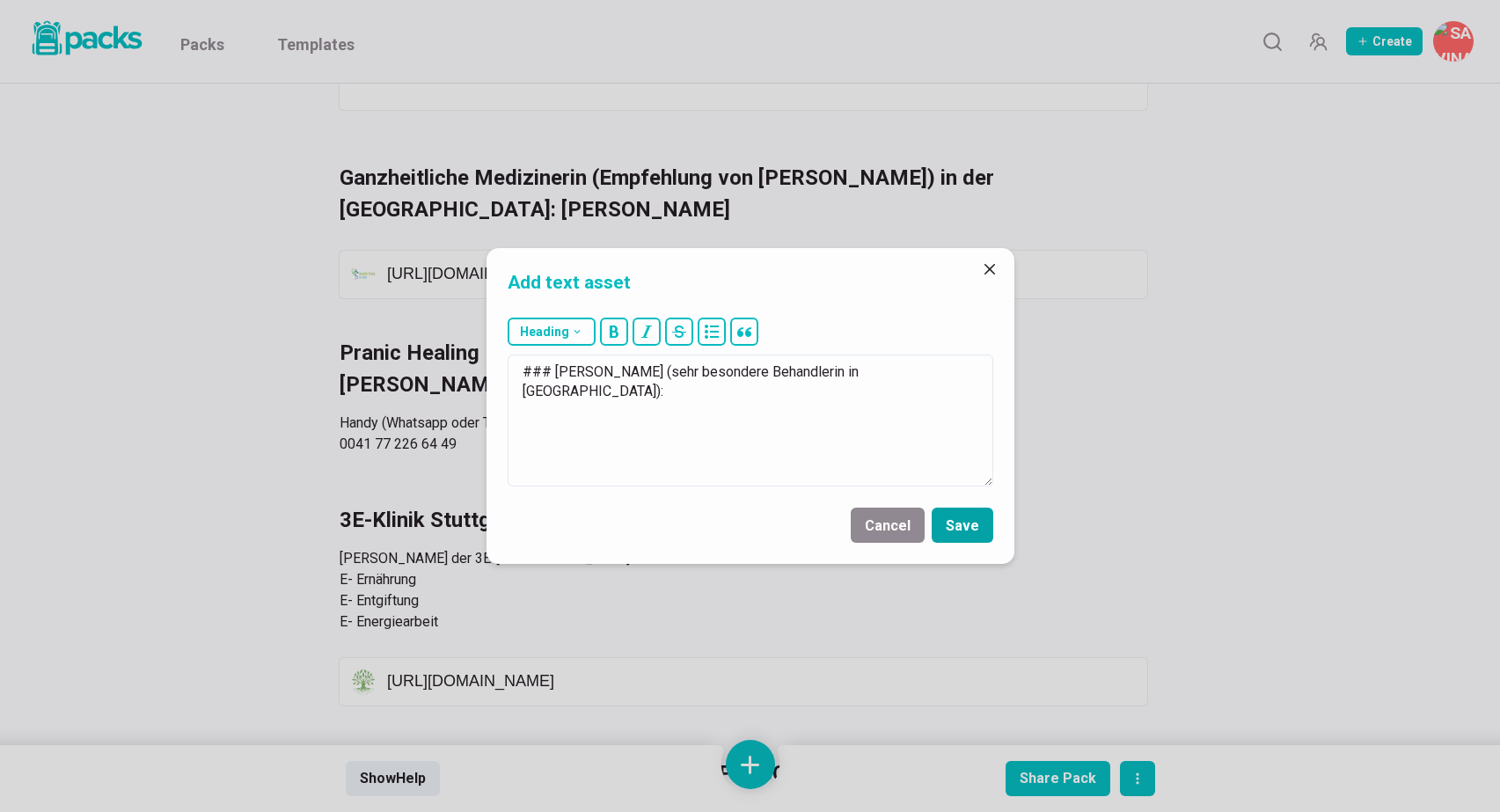
click at [980, 521] on button "Save" at bounding box center [962, 525] width 62 height 35
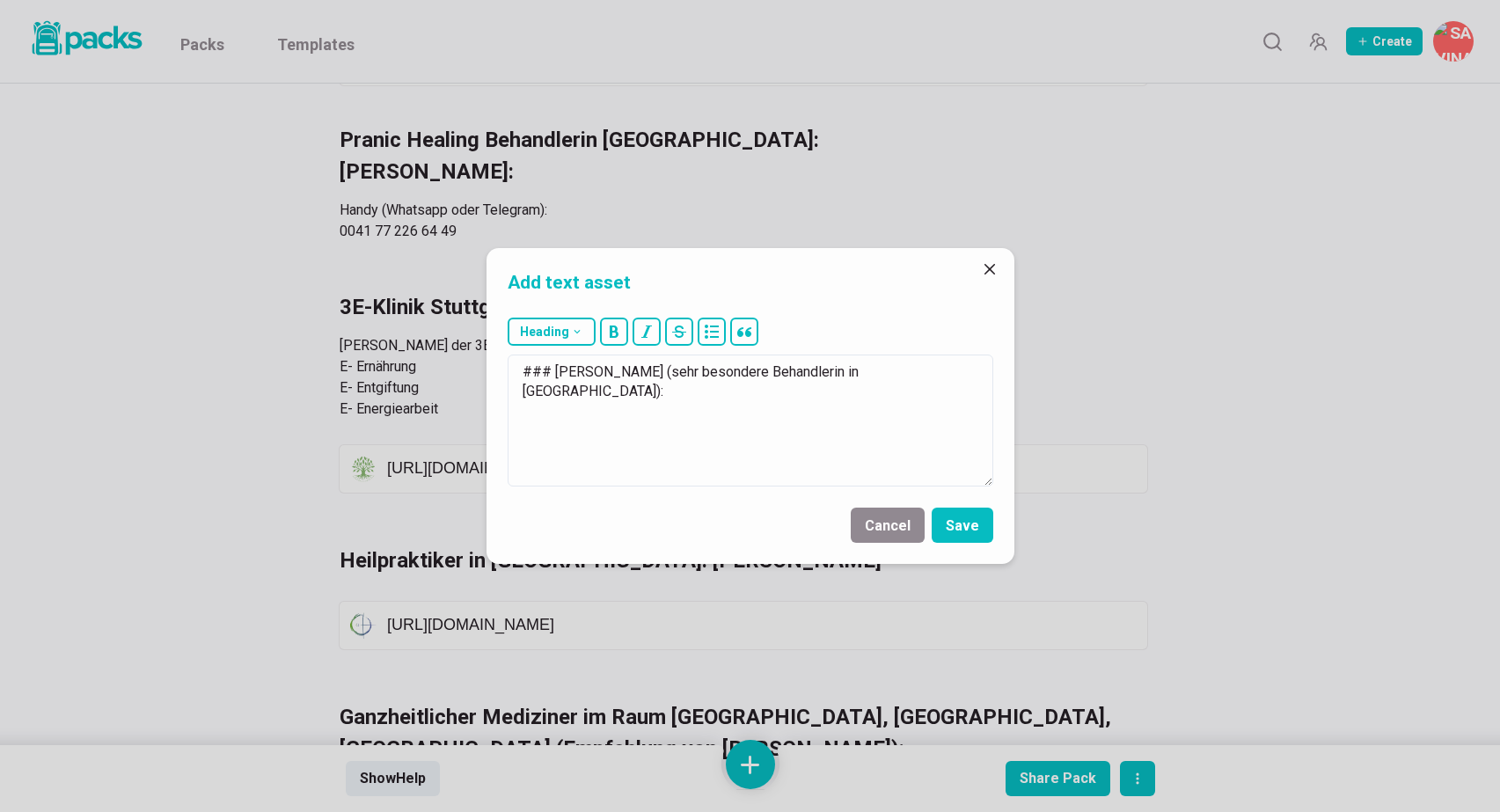
click at [756, 762] on div "Add text asset Heading # H1 ## H2 ### H3 ### [PERSON_NAME] (sehr besondere Beha…" at bounding box center [750, 406] width 1500 height 812
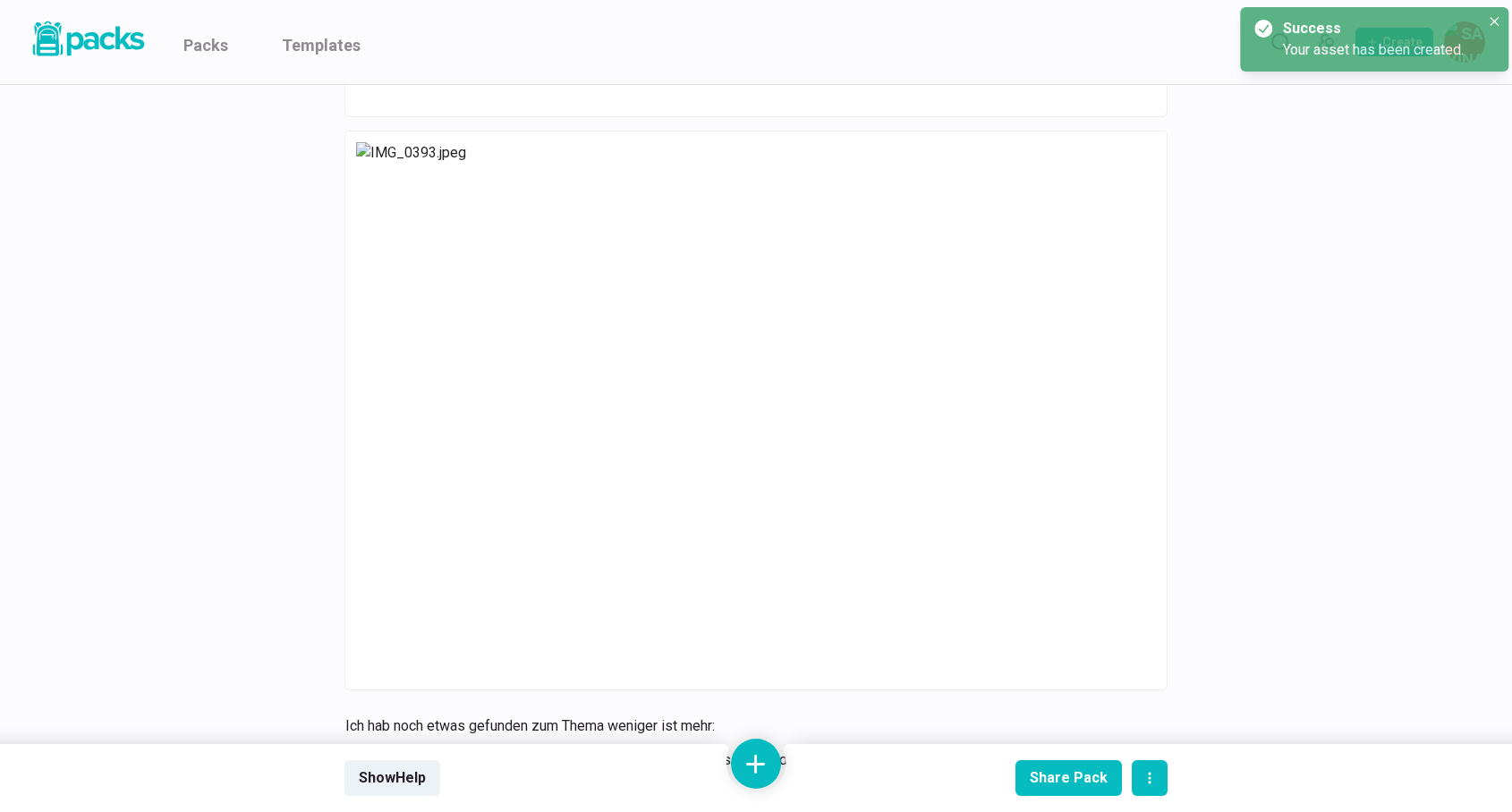
scroll to position [5737, 7]
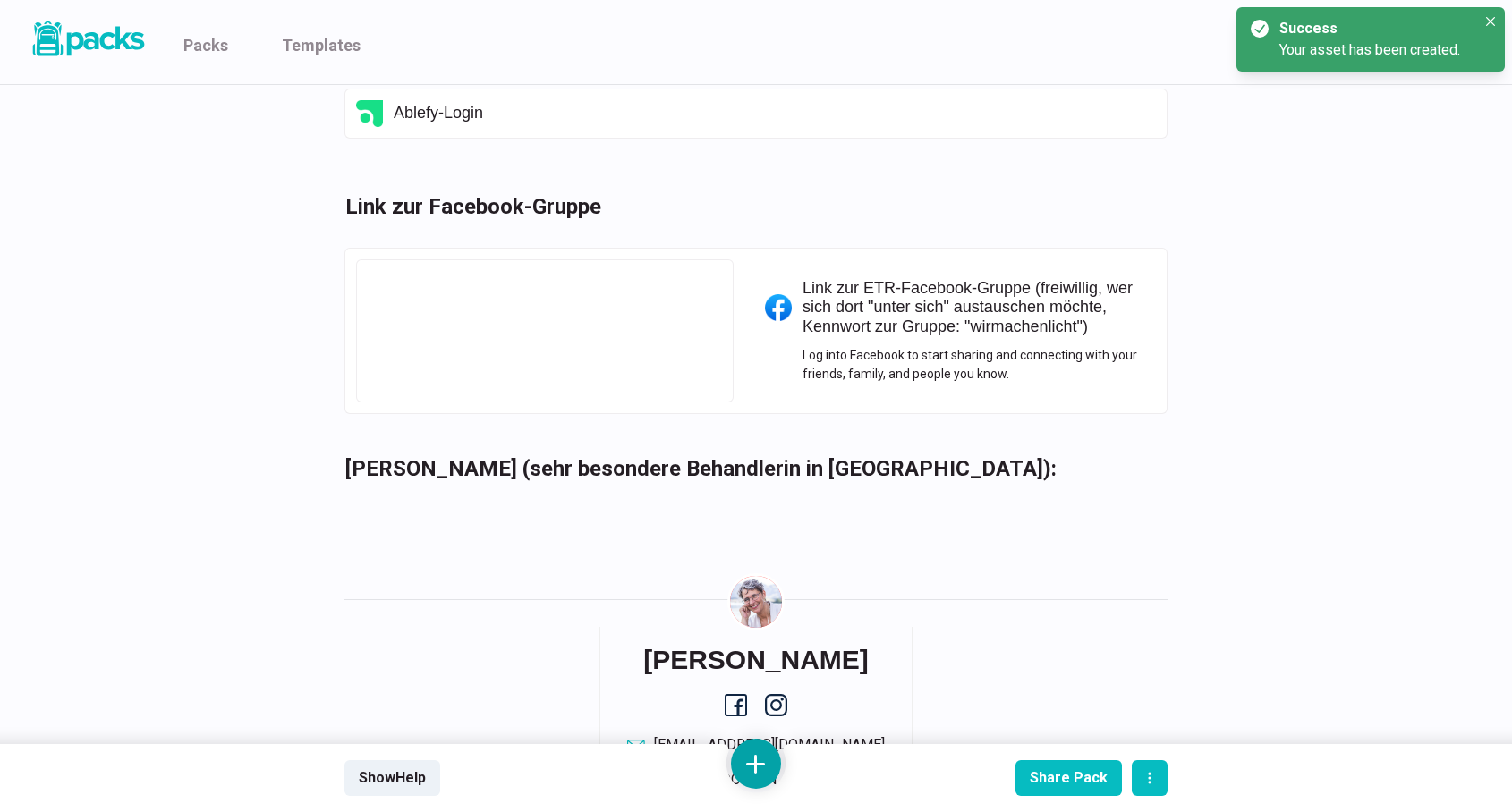
click at [760, 774] on button at bounding box center [756, 764] width 50 height 50
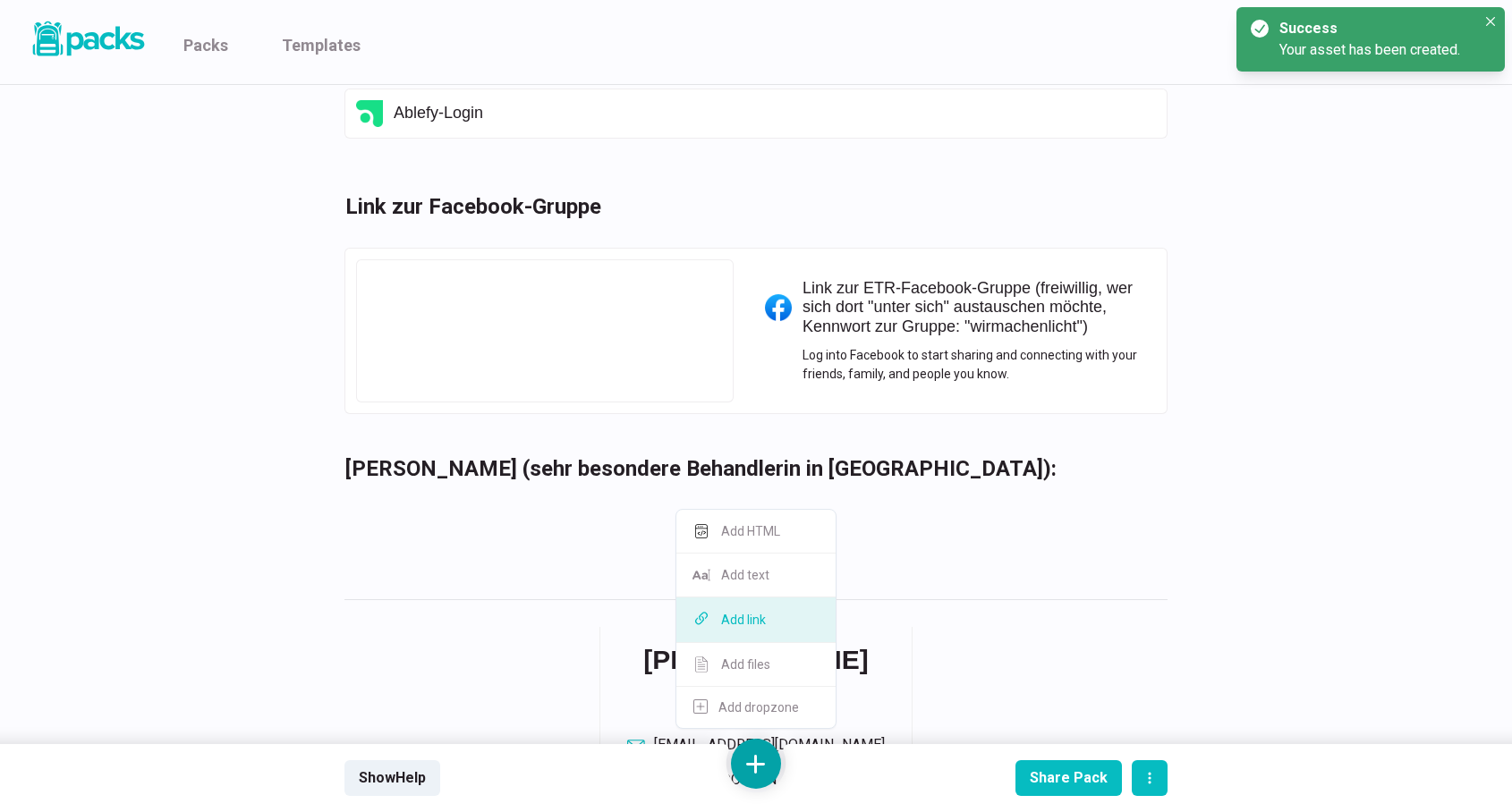
click at [768, 622] on button "Add link" at bounding box center [756, 621] width 159 height 46
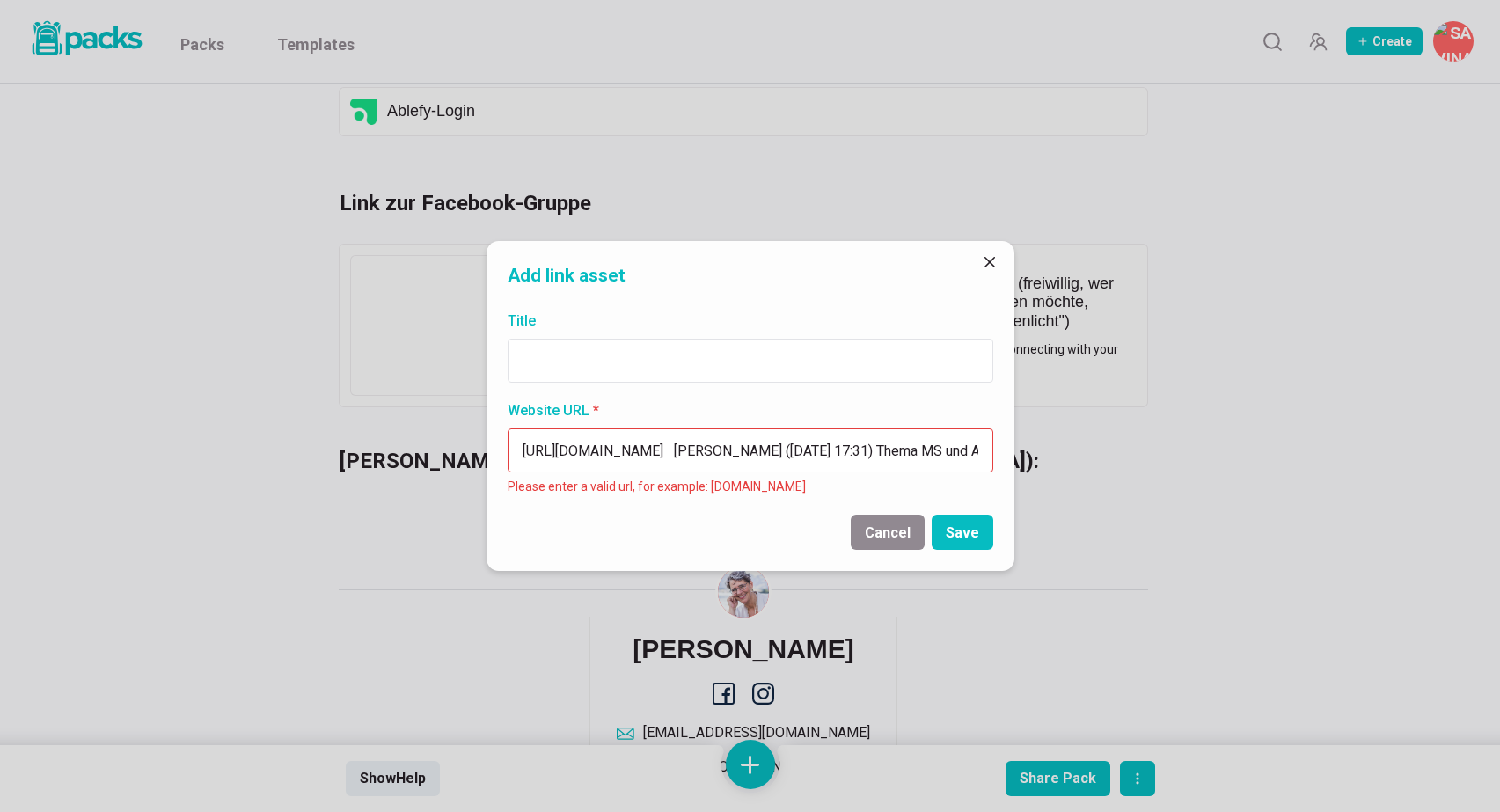
click at [609, 455] on input "[URL][DOMAIN_NAME] [PERSON_NAME] ([DATE] 17:31) Thema MS und Ausleitung: Mein S…" at bounding box center [750, 450] width 485 height 44
paste input
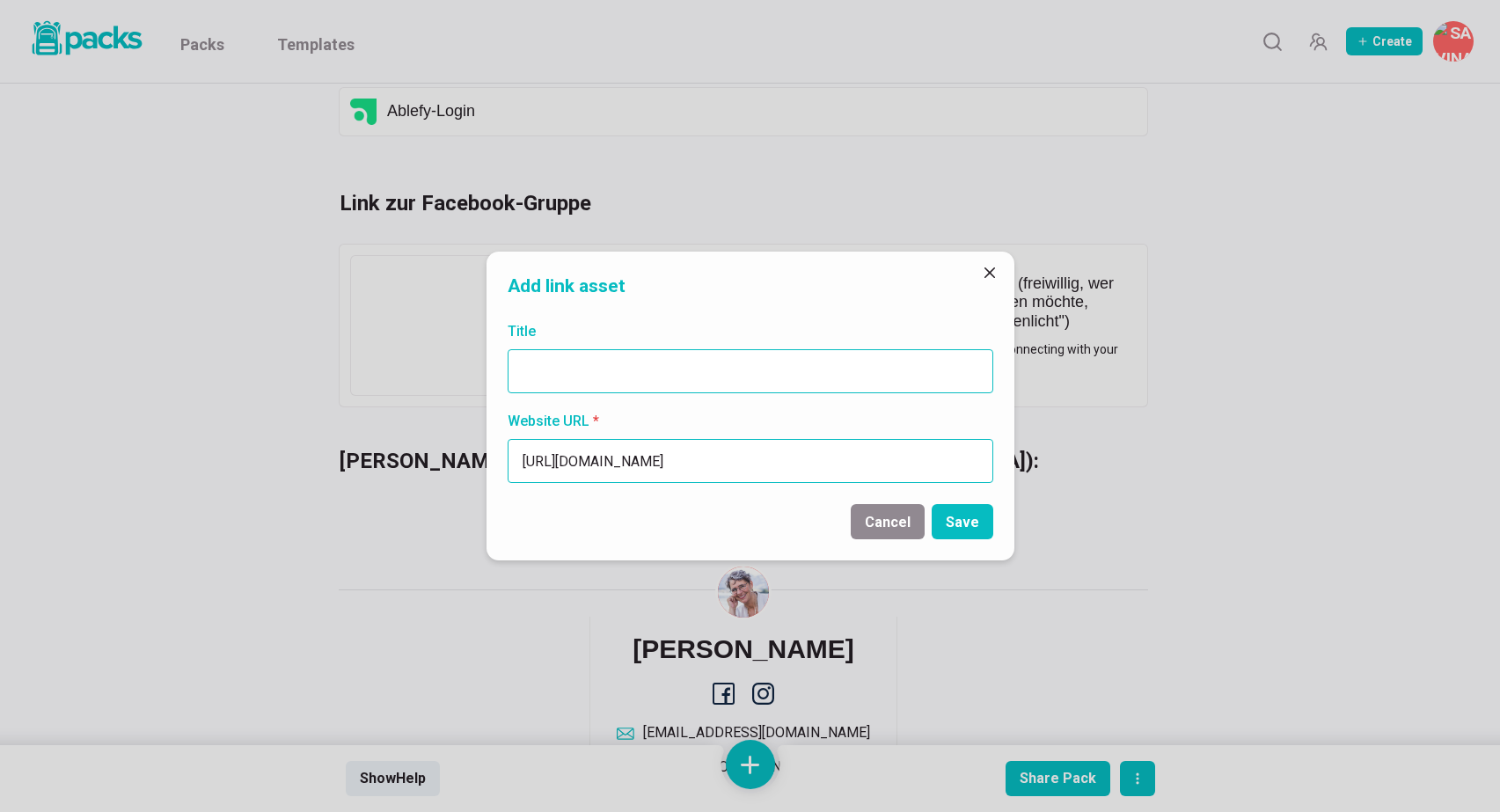
type input "[URL][DOMAIN_NAME]"
click at [606, 371] on input "Title" at bounding box center [750, 371] width 485 height 44
paste input "[URL][DOMAIN_NAME]"
type input "[URL][DOMAIN_NAME]"
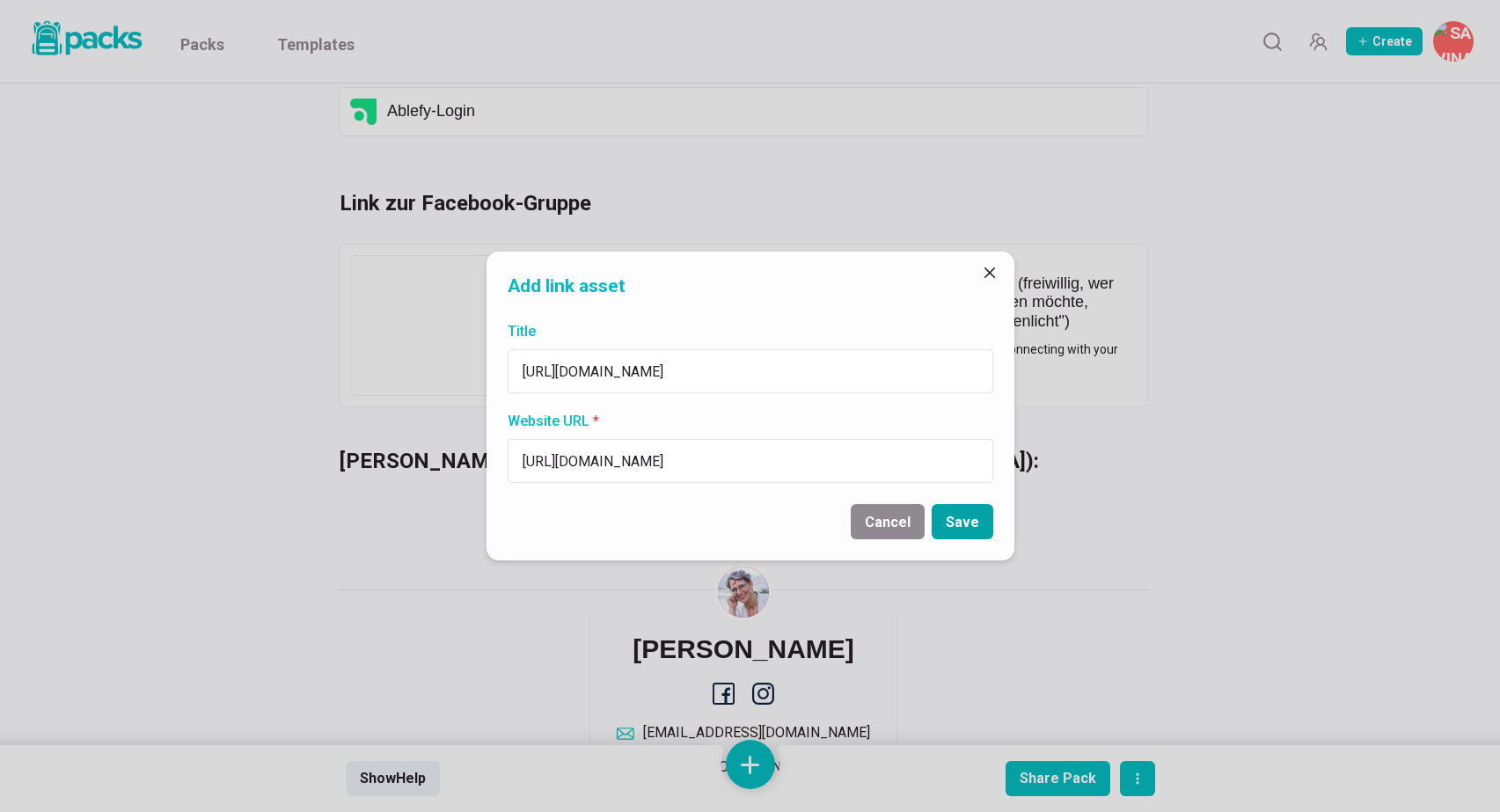
click at [974, 525] on button "Save" at bounding box center [962, 521] width 62 height 35
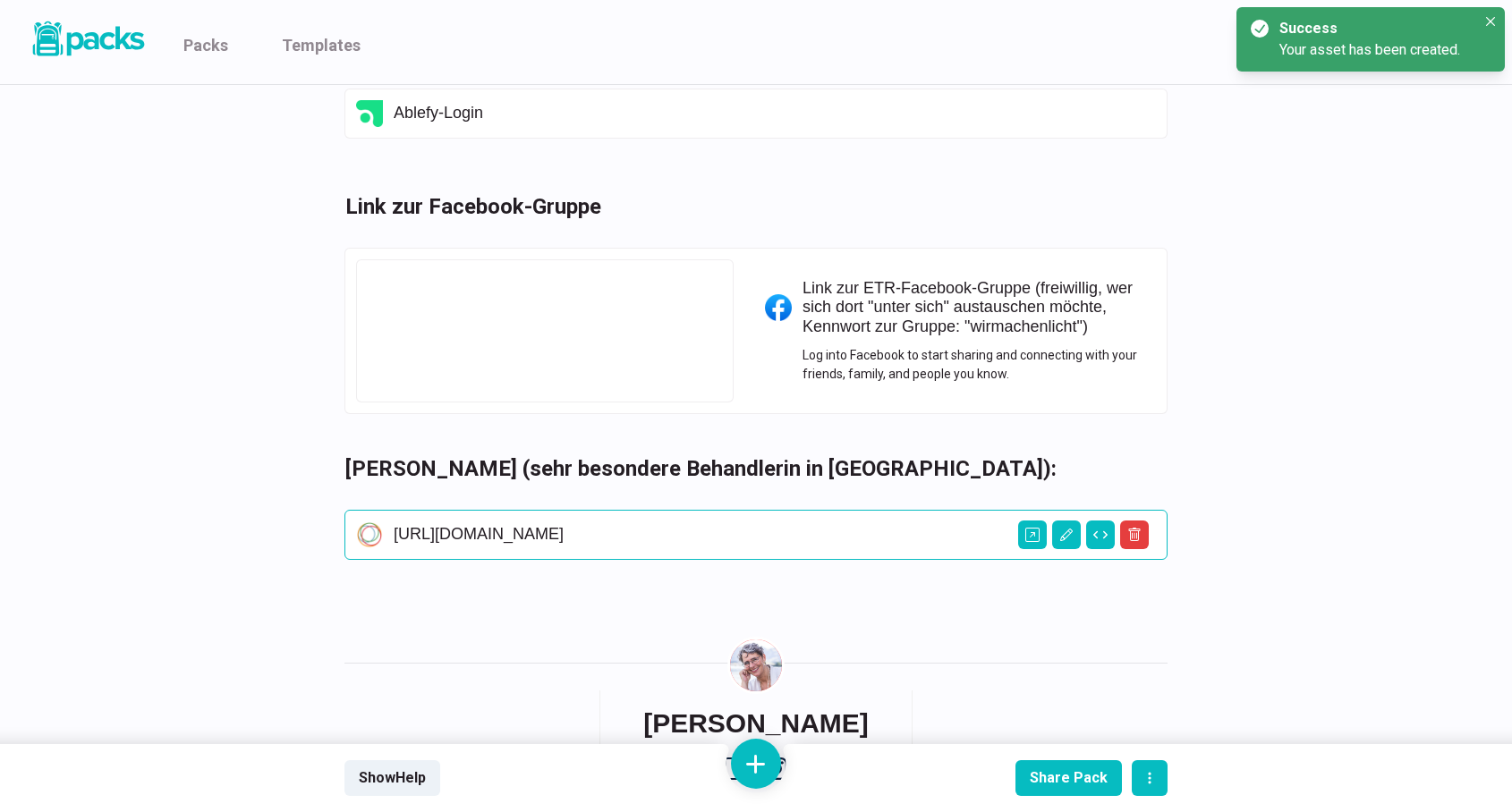
click at [380, 522] on div "[URL][DOMAIN_NAME]" at bounding box center [756, 534] width 800 height 27
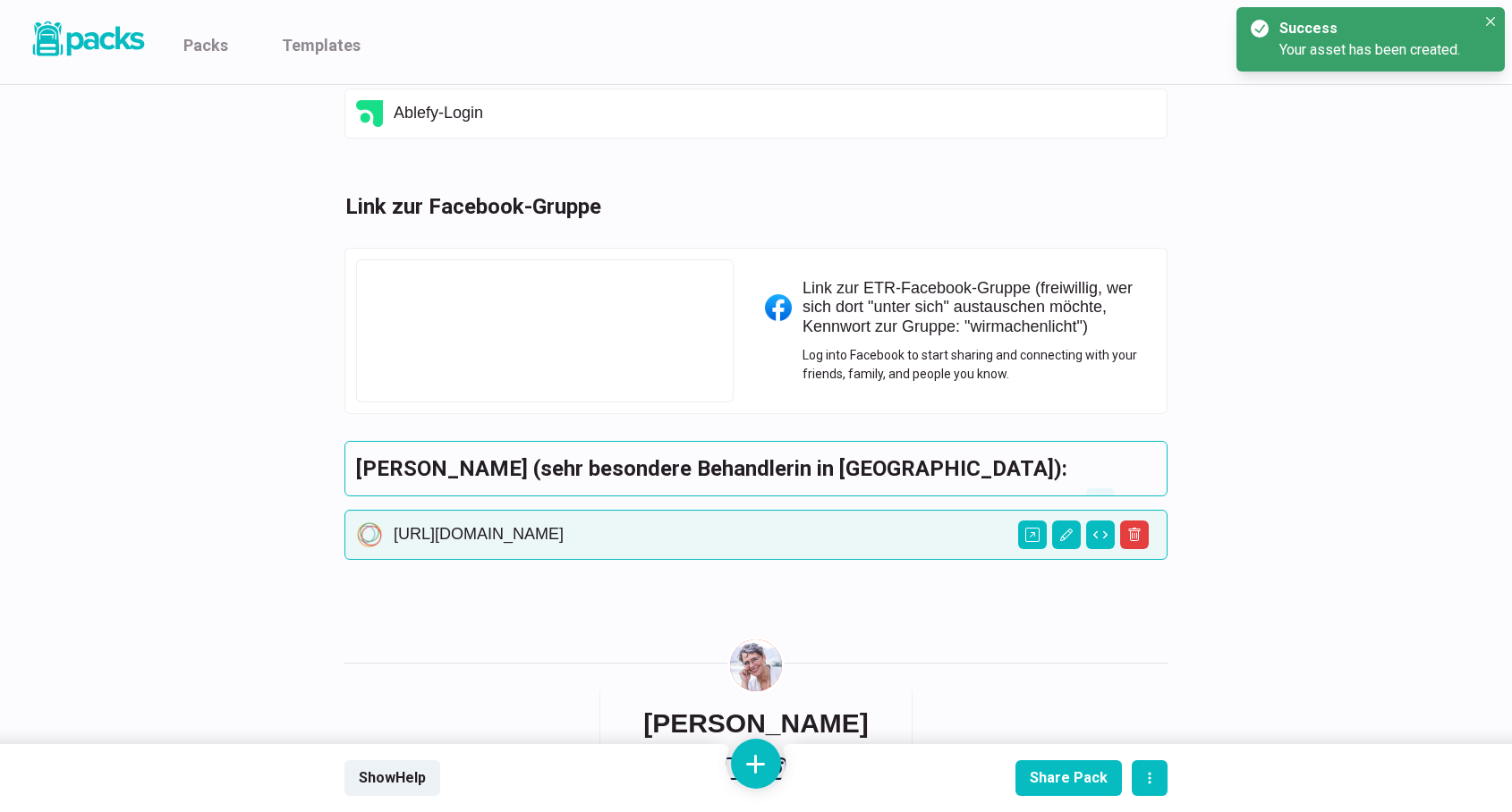
click at [387, 466] on h3 "[PERSON_NAME] (sehr besondere Behandlerin in [GEOGRAPHIC_DATA]):" at bounding box center [756, 469] width 800 height 32
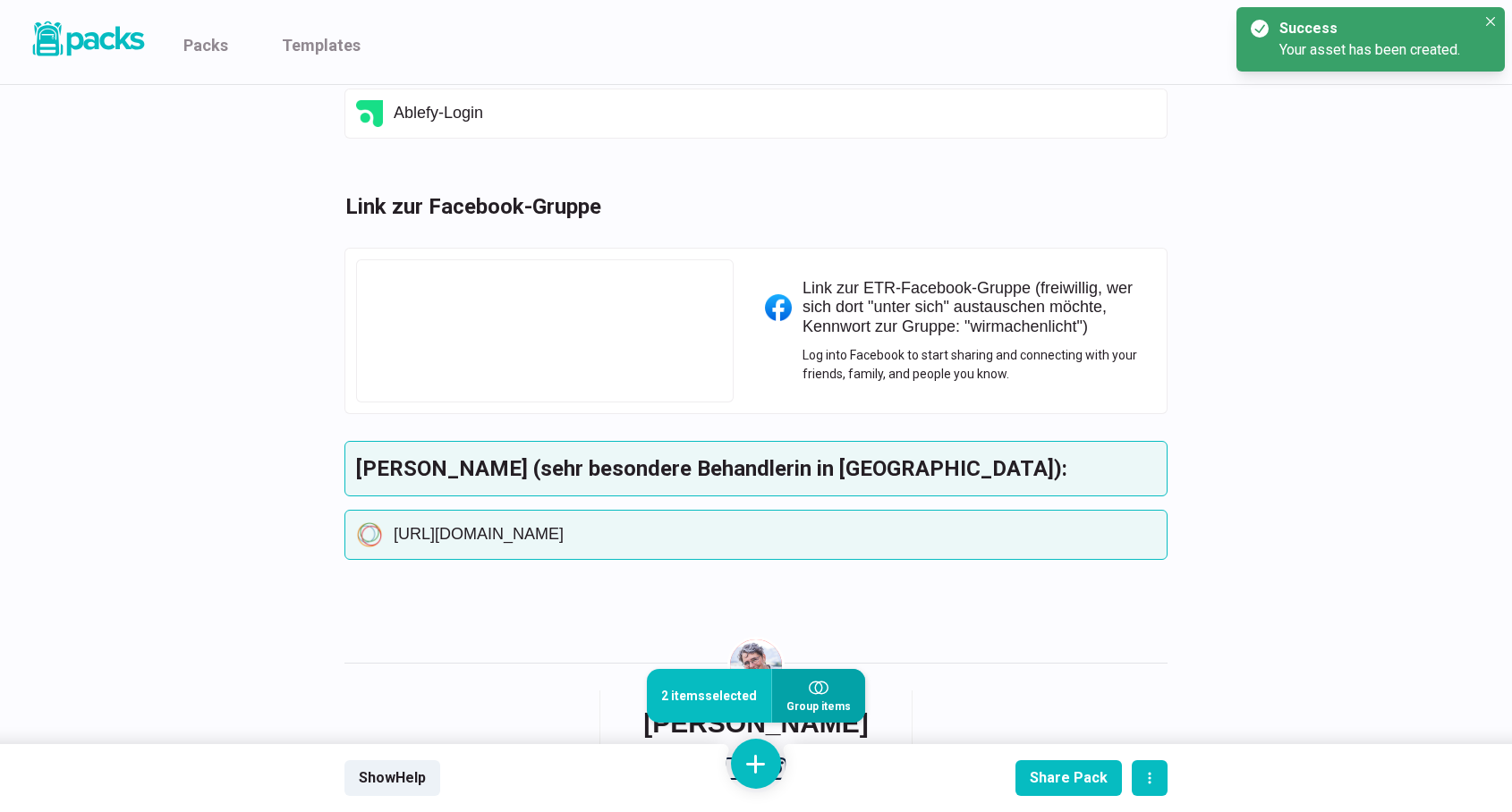
click at [824, 693] on ellipse "button" at bounding box center [821, 689] width 13 height 12
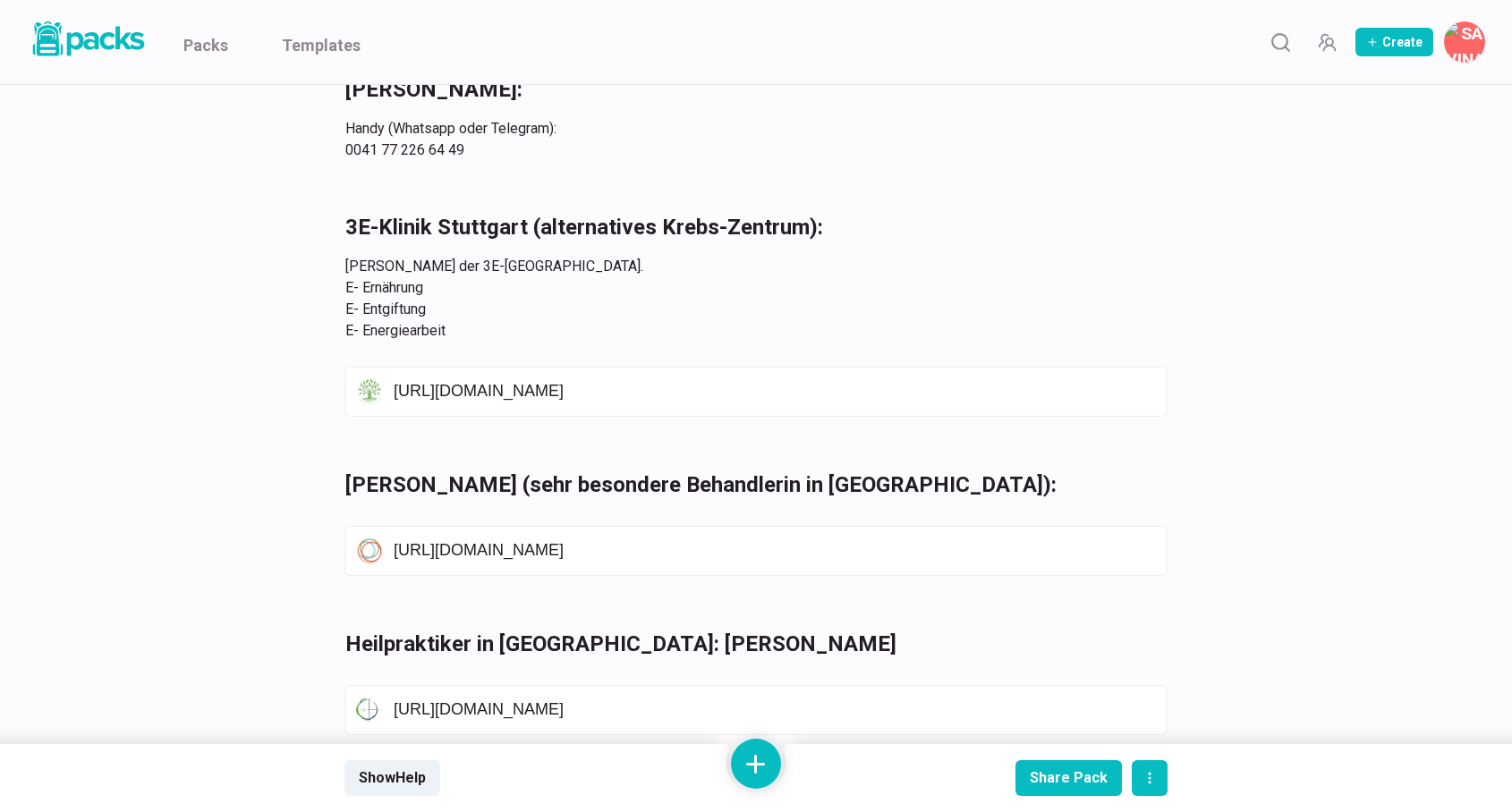
scroll to position [0, 0]
